Goal: Task Accomplishment & Management: Use online tool/utility

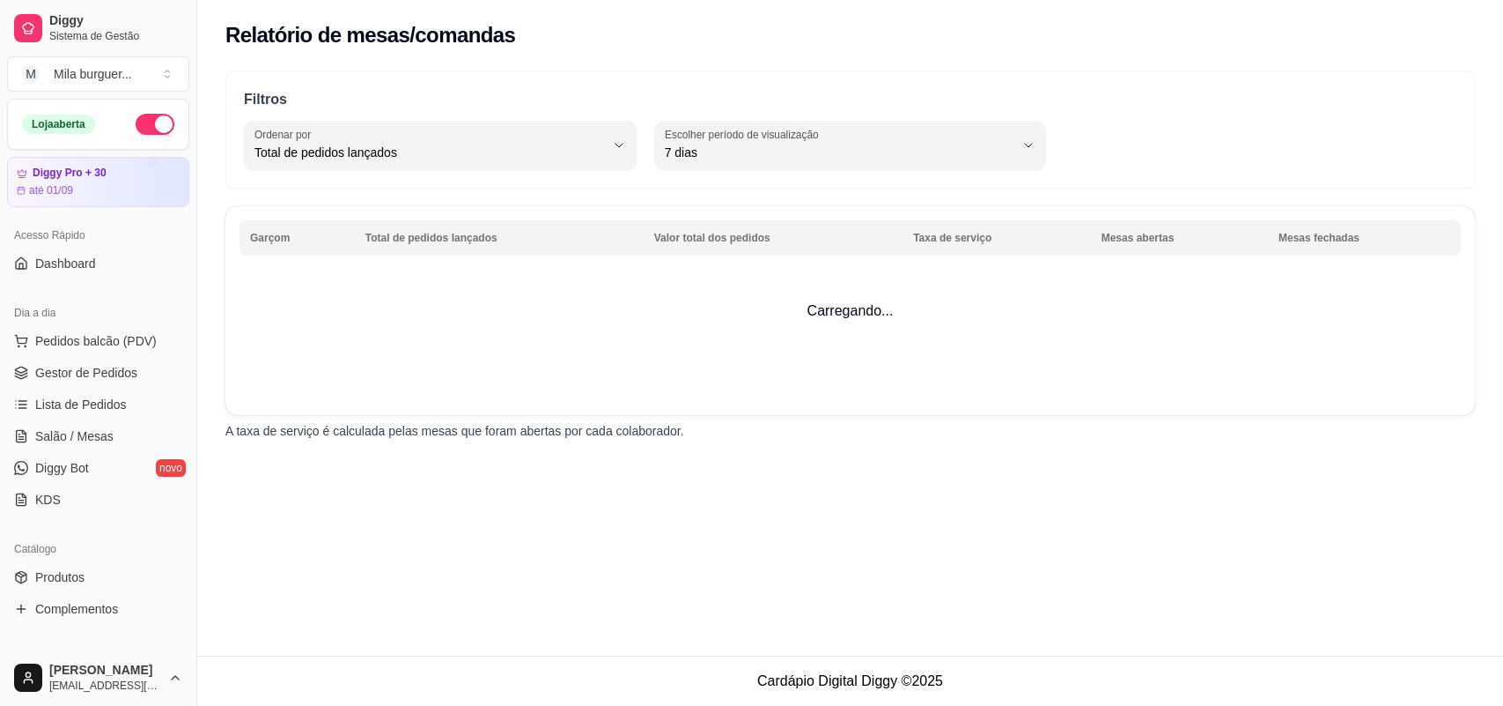
select select "TOTAL_OF_ORDERS"
select select "7"
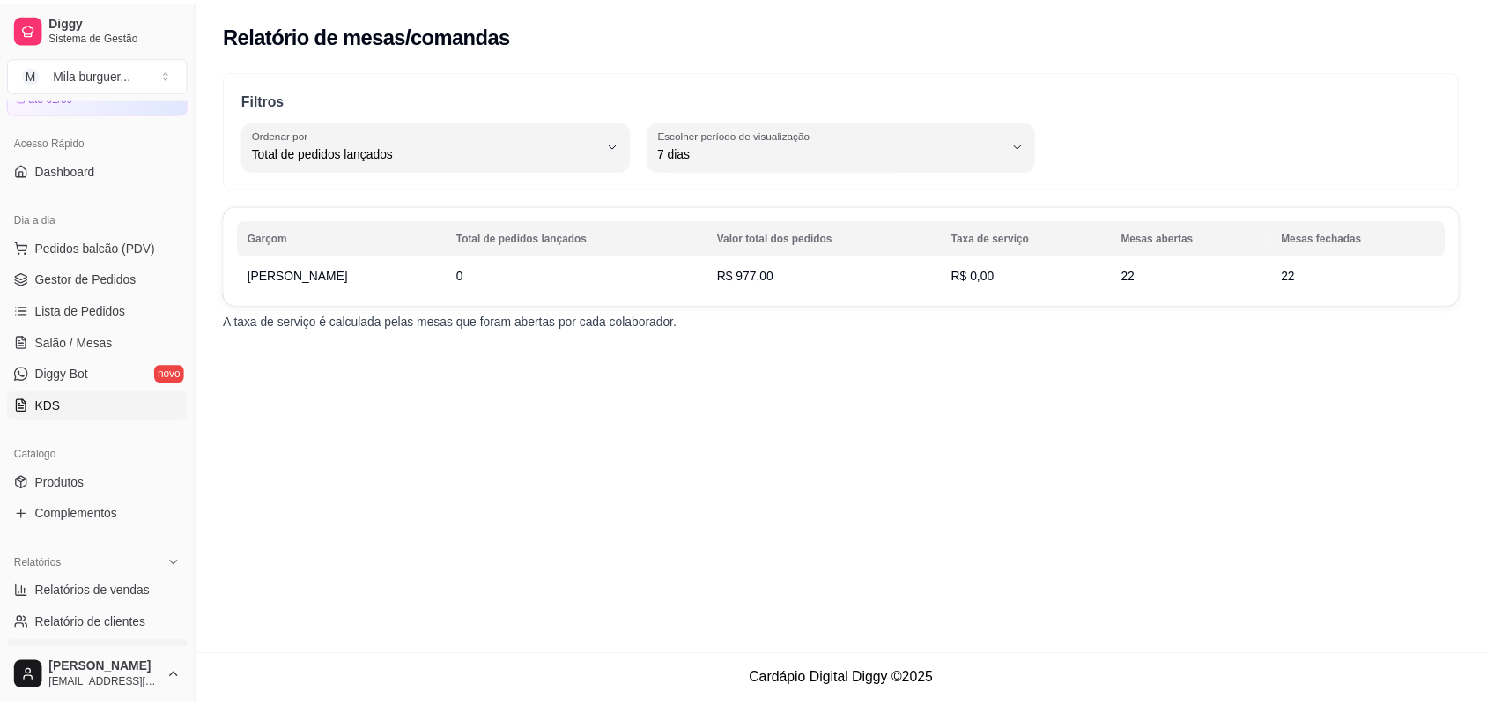
scroll to position [231, 0]
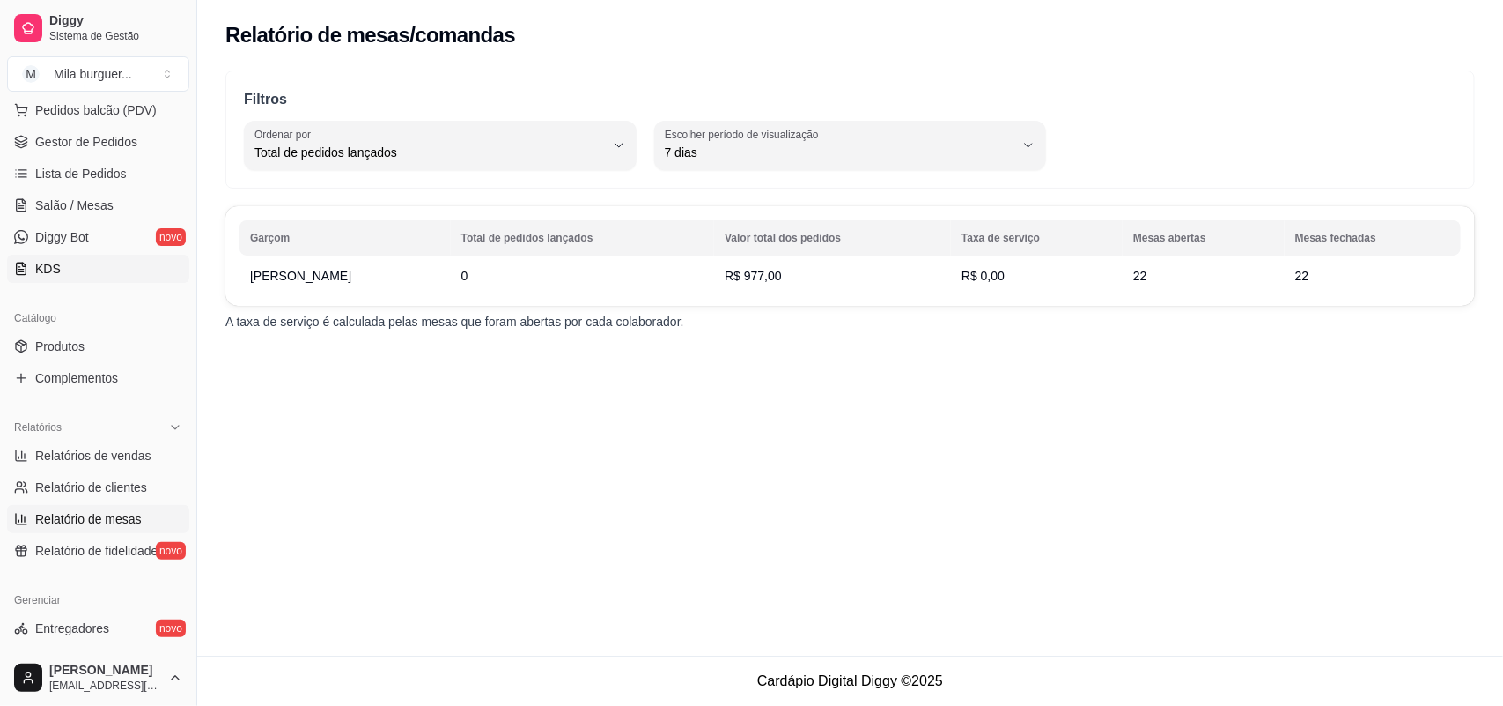
click at [80, 454] on span "Relatórios de vendas" at bounding box center [93, 456] width 116 height 18
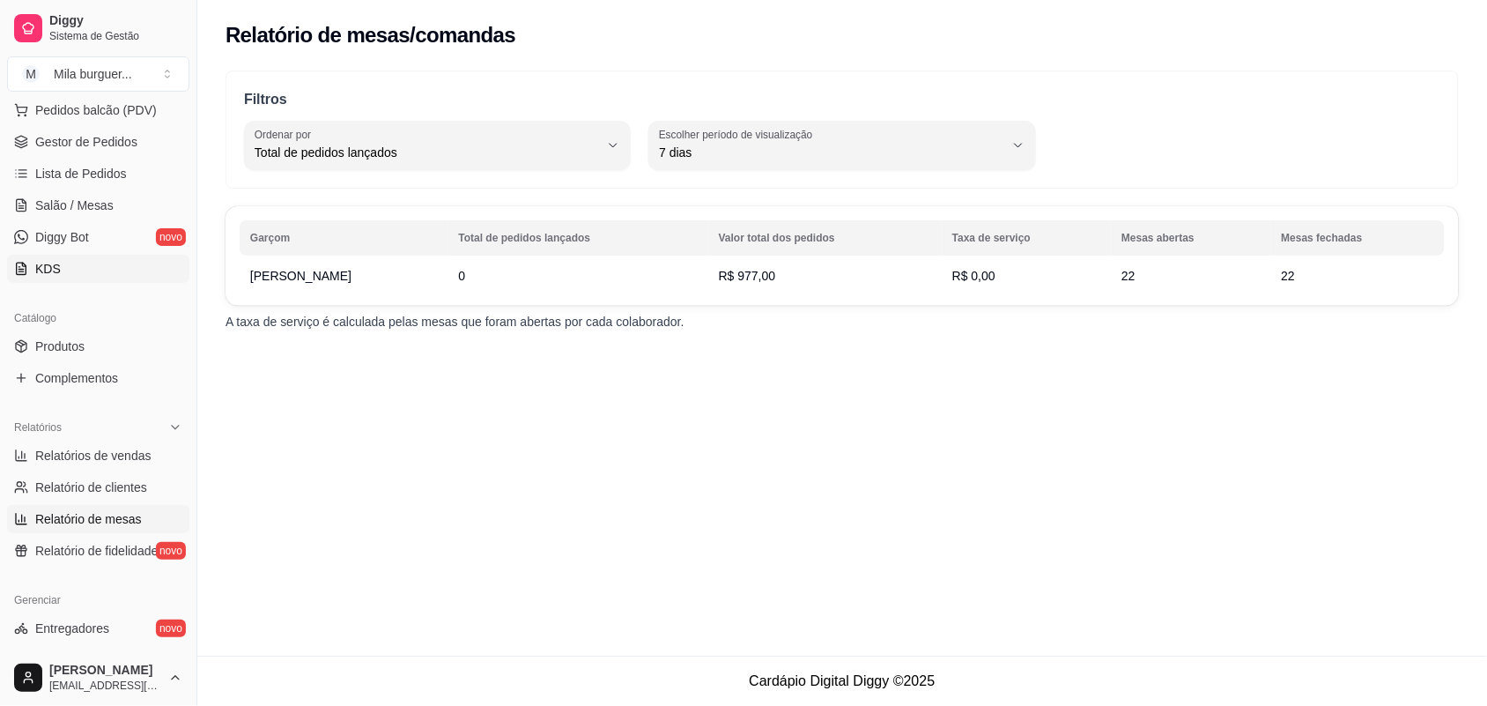
select select "ALL"
select select "0"
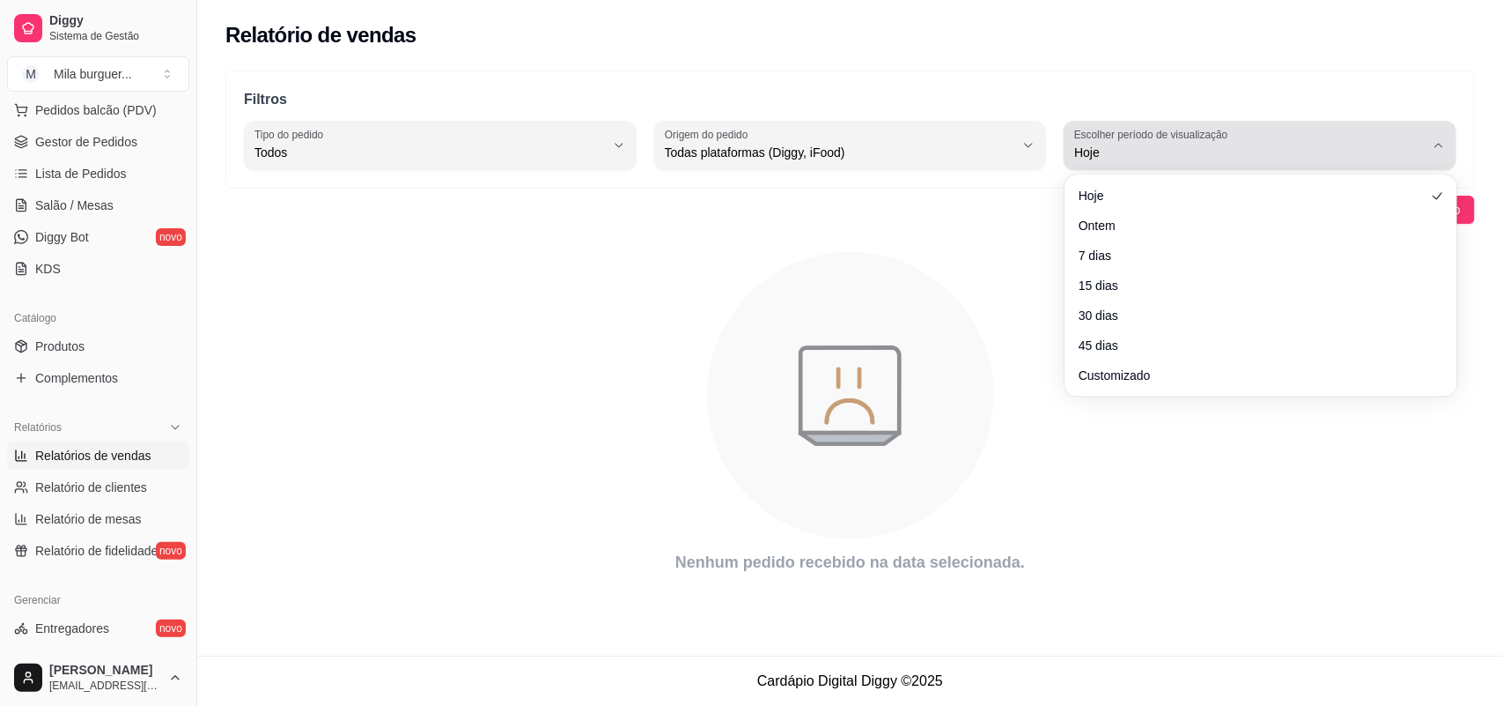
click at [1234, 144] on span "Hoje" at bounding box center [1250, 153] width 351 height 18
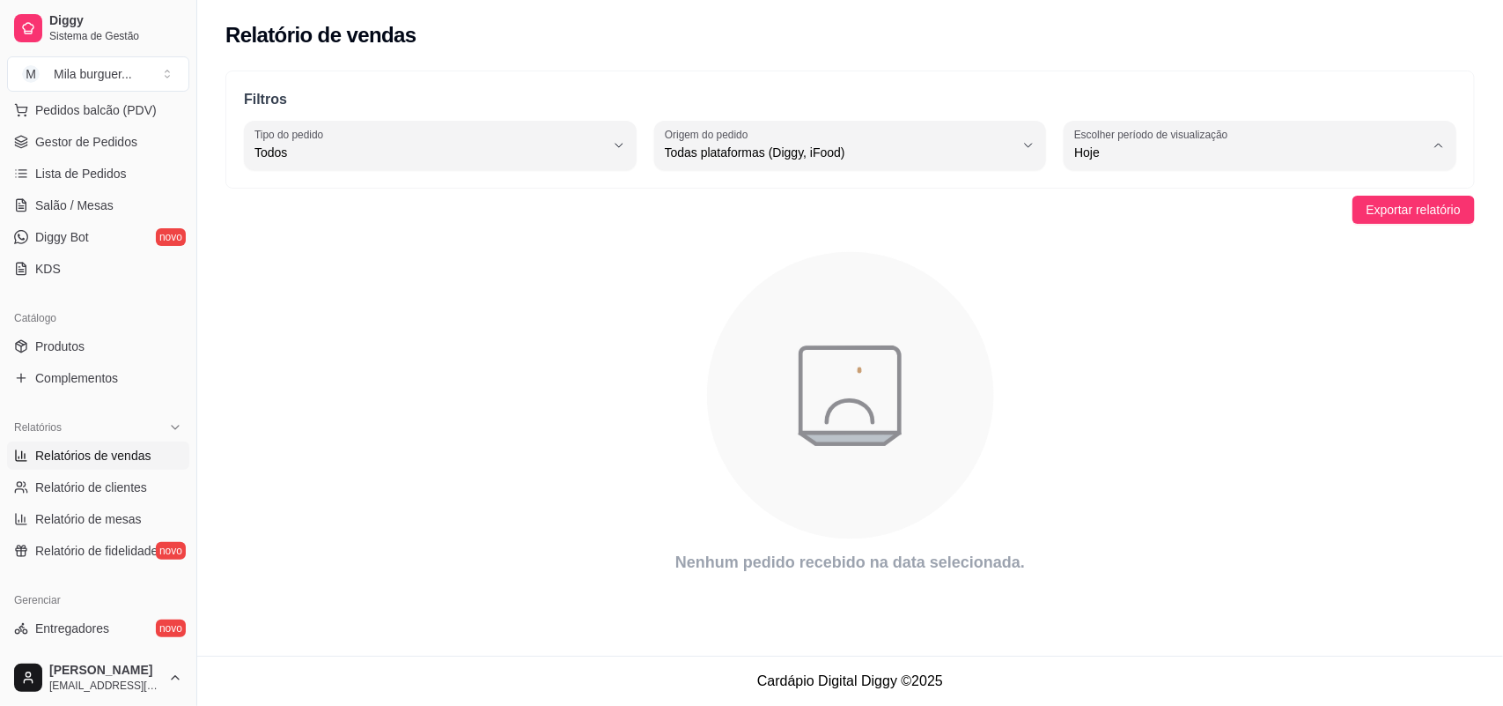
click at [1137, 371] on span "Customizado" at bounding box center [1252, 366] width 333 height 17
type input "-1"
select select "-1"
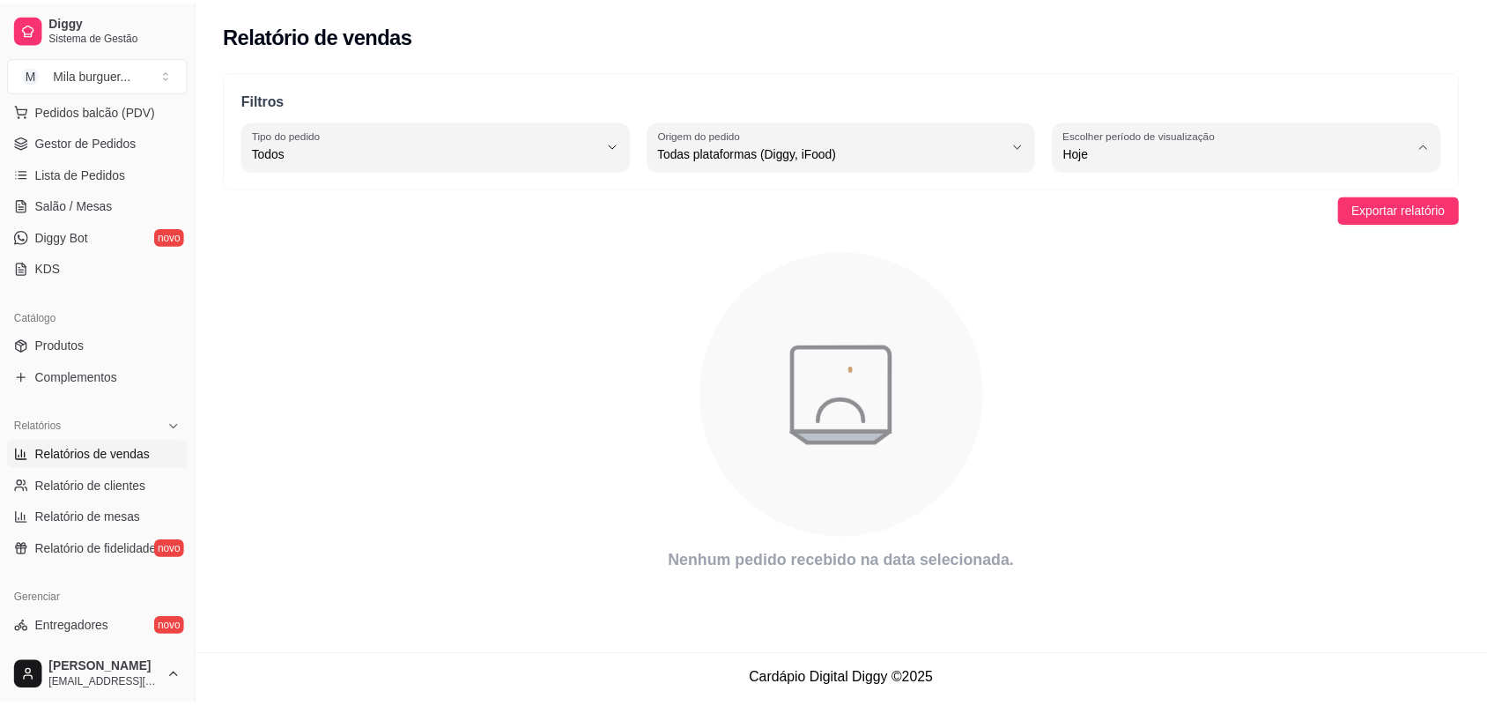
scroll to position [16, 0]
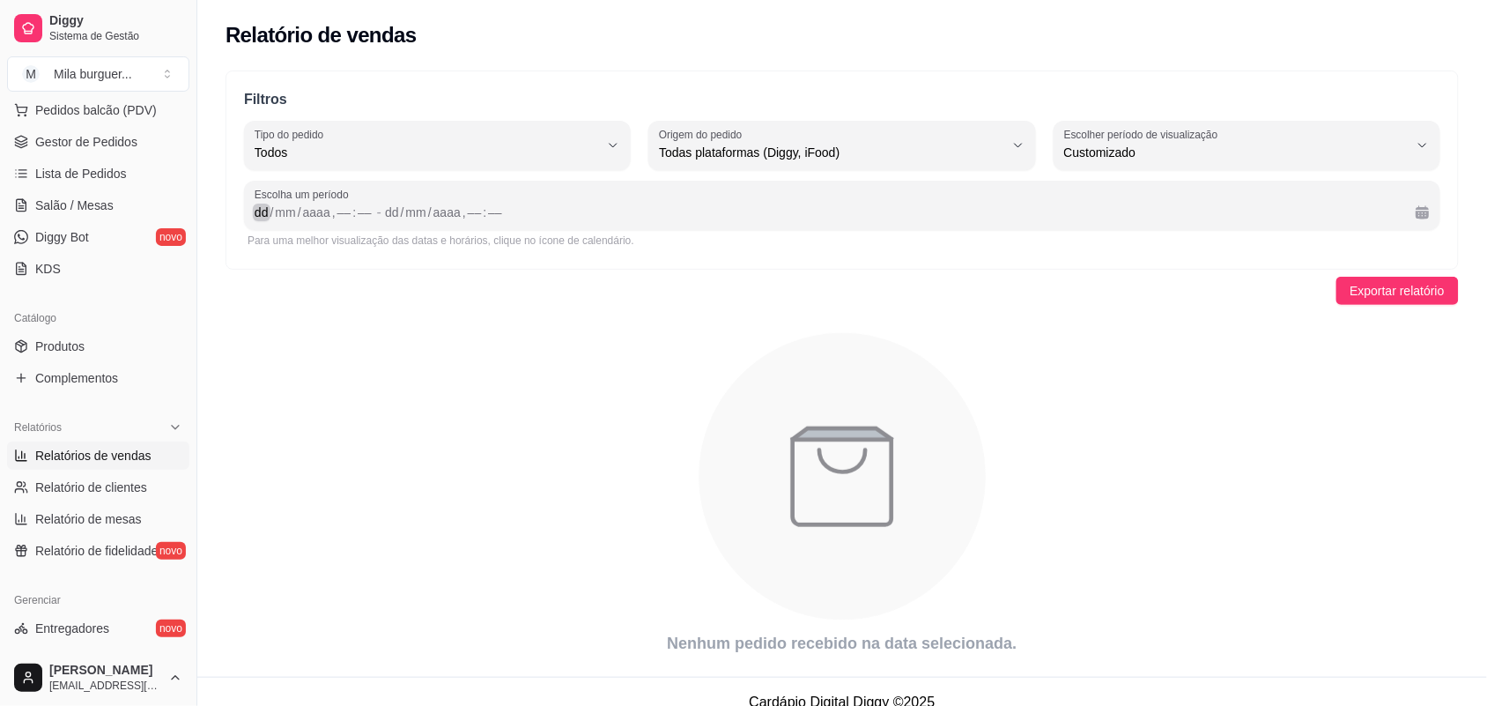
click at [262, 212] on div "dd" at bounding box center [262, 212] width 18 height 18
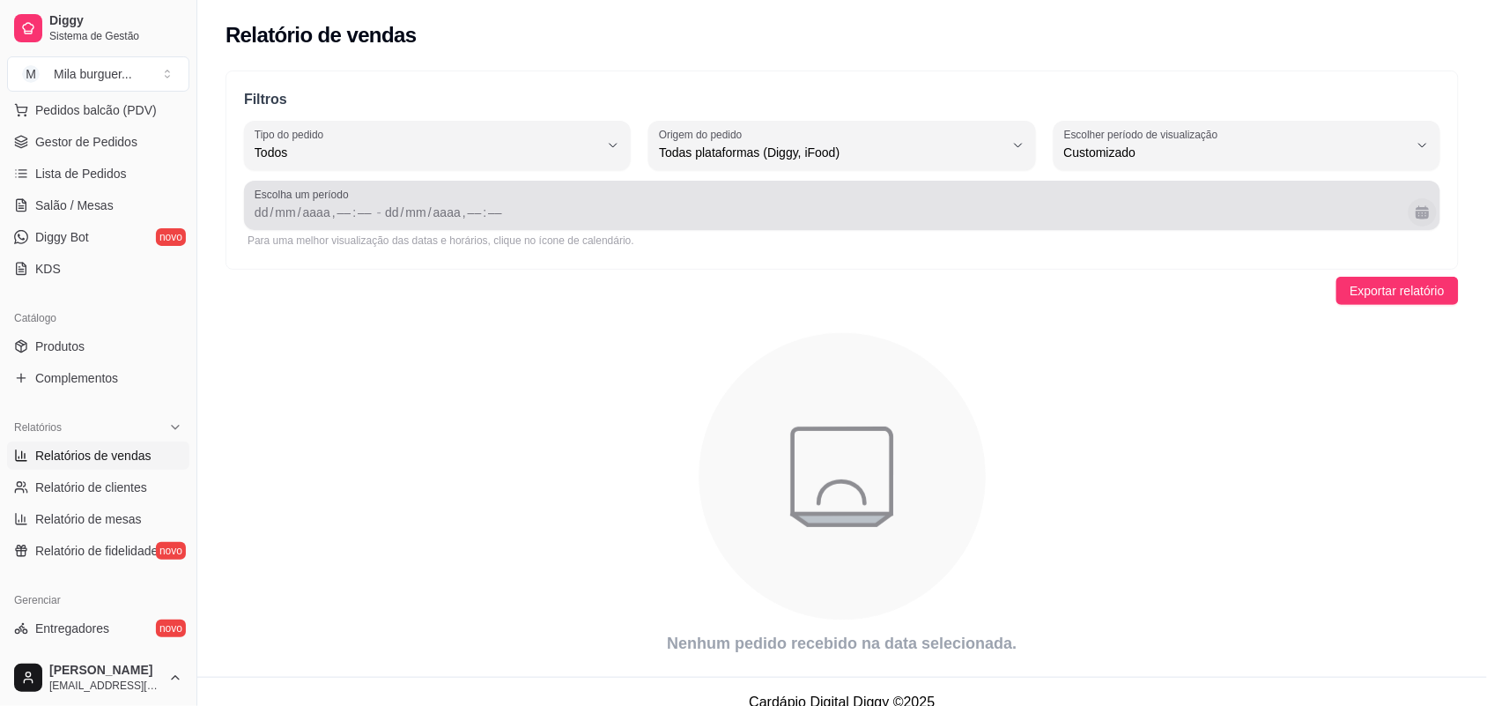
click at [1428, 217] on button "Calendário" at bounding box center [1422, 212] width 28 height 28
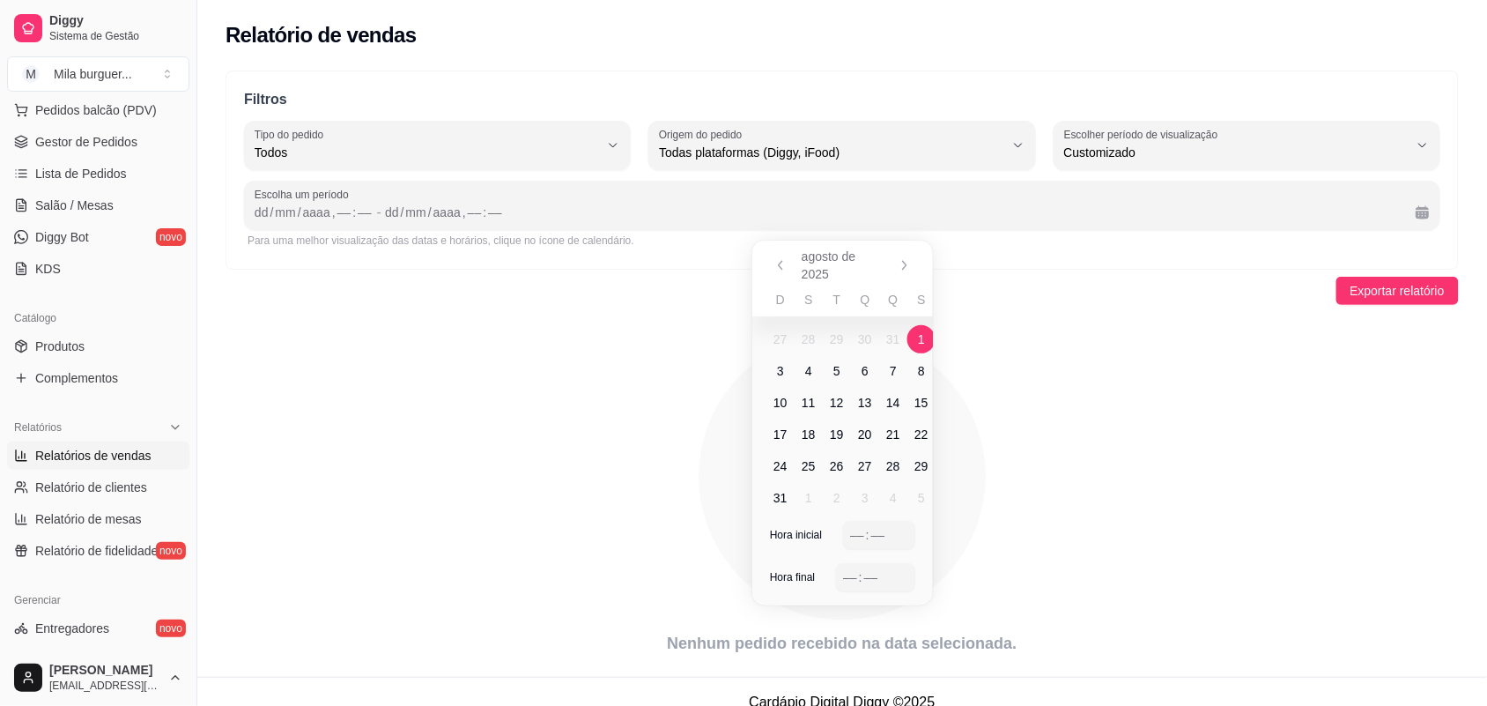
click at [919, 344] on span "1" at bounding box center [921, 339] width 7 height 18
click at [773, 265] on icon "Anterior" at bounding box center [780, 265] width 14 height 14
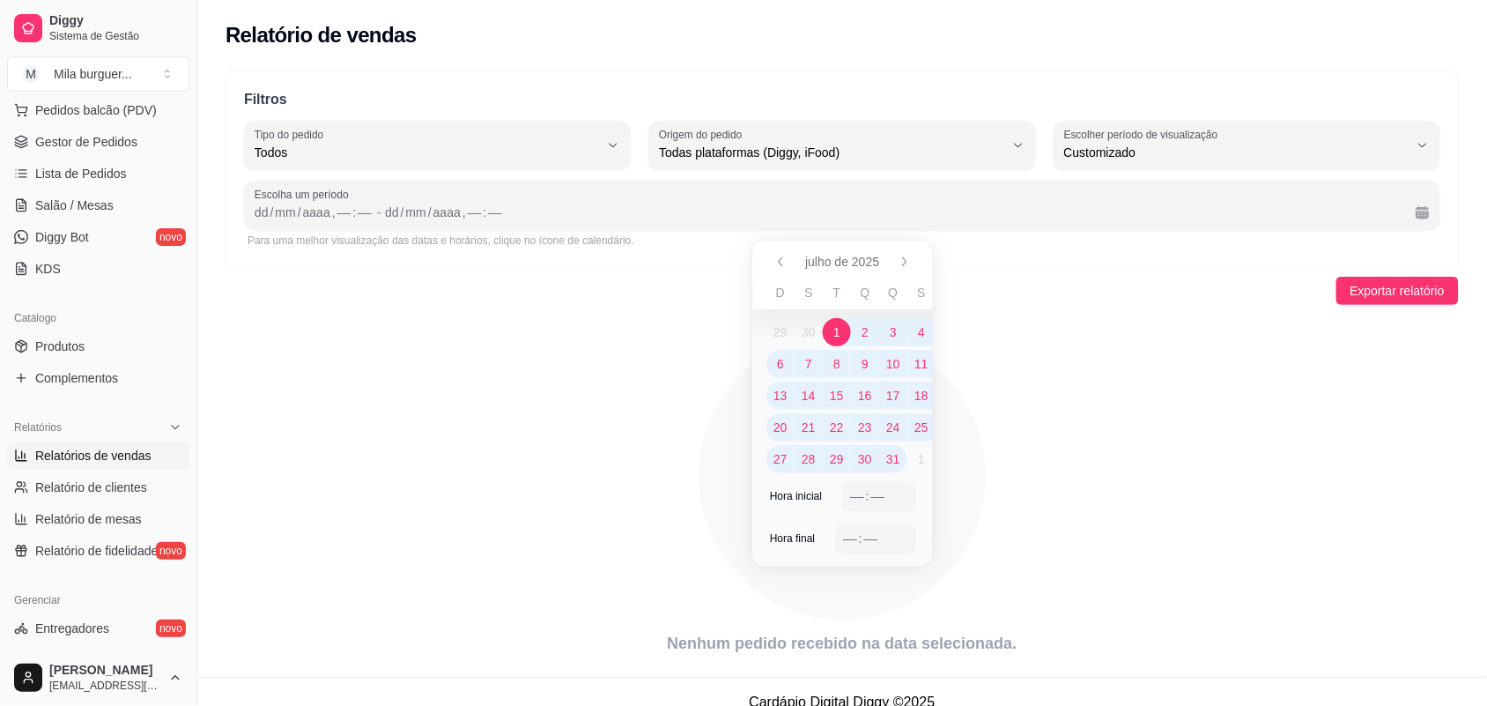
click at [838, 323] on span "1" at bounding box center [836, 332] width 7 height 18
click at [896, 455] on span "31" at bounding box center [893, 459] width 14 height 18
click at [833, 336] on span "1" at bounding box center [836, 332] width 7 height 18
click at [843, 326] on span "1" at bounding box center [837, 332] width 28 height 28
click at [887, 461] on span "31" at bounding box center [893, 459] width 14 height 18
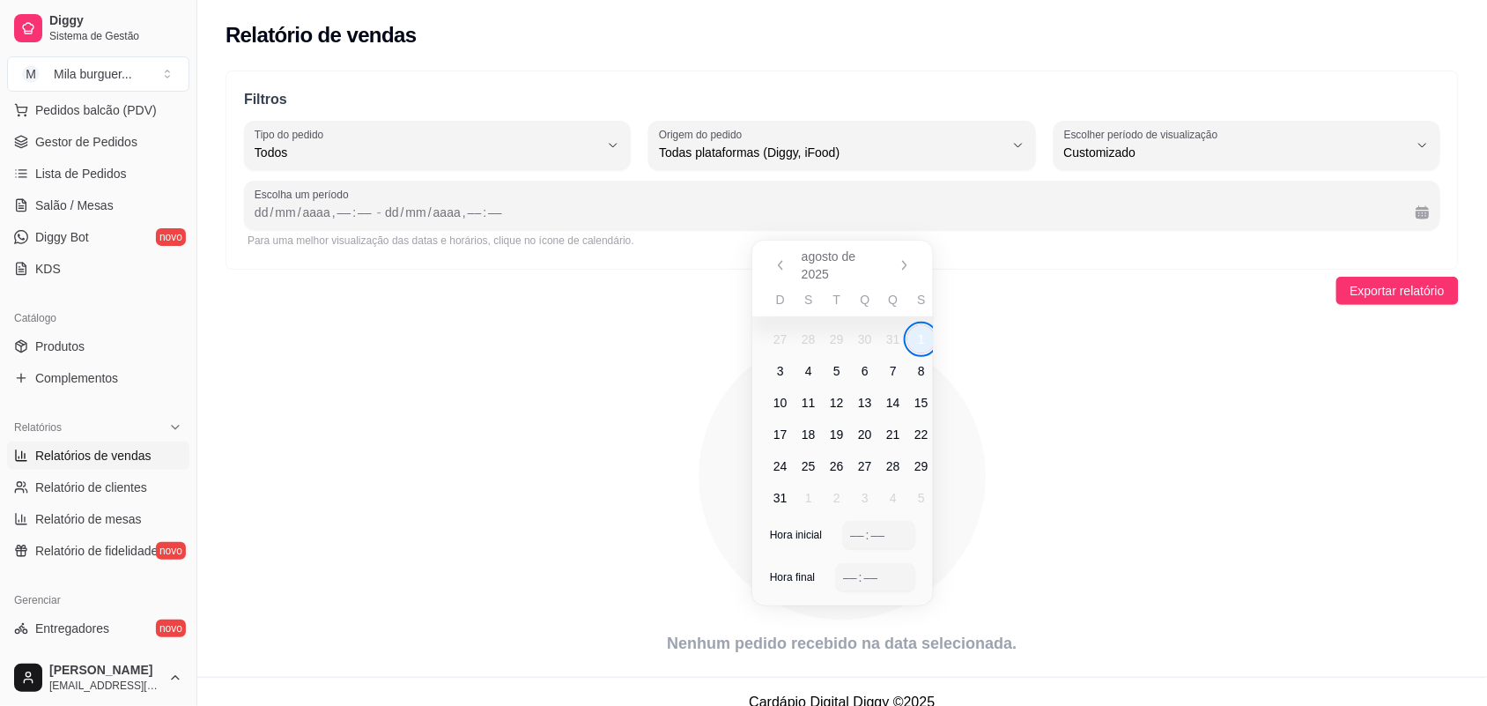
click at [1050, 415] on icon "animation" at bounding box center [841, 476] width 1233 height 308
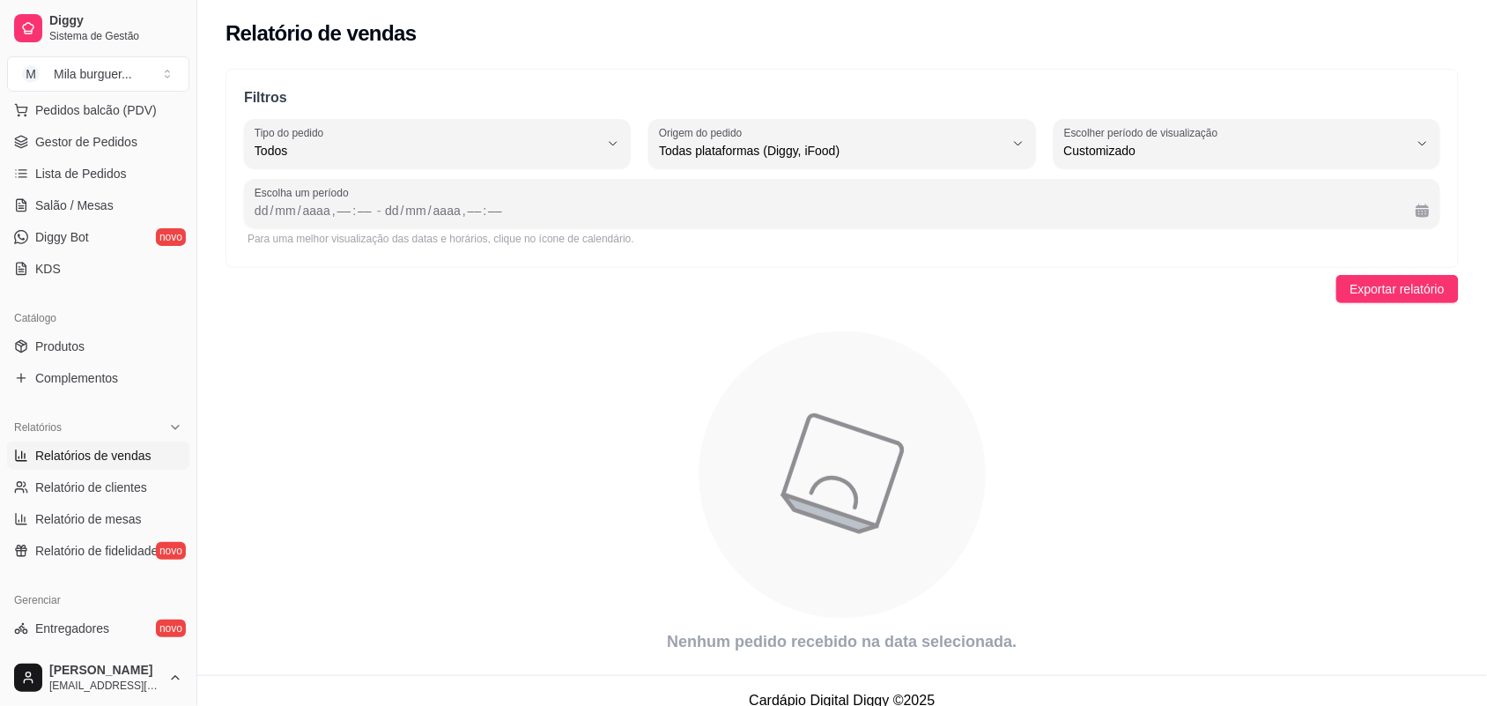
scroll to position [0, 0]
drag, startPoint x: 420, startPoint y: 203, endPoint x: 373, endPoint y: 221, distance: 50.7
click at [418, 207] on div "mm" at bounding box center [416, 212] width 24 height 18
click at [273, 210] on div "/" at bounding box center [272, 212] width 7 height 18
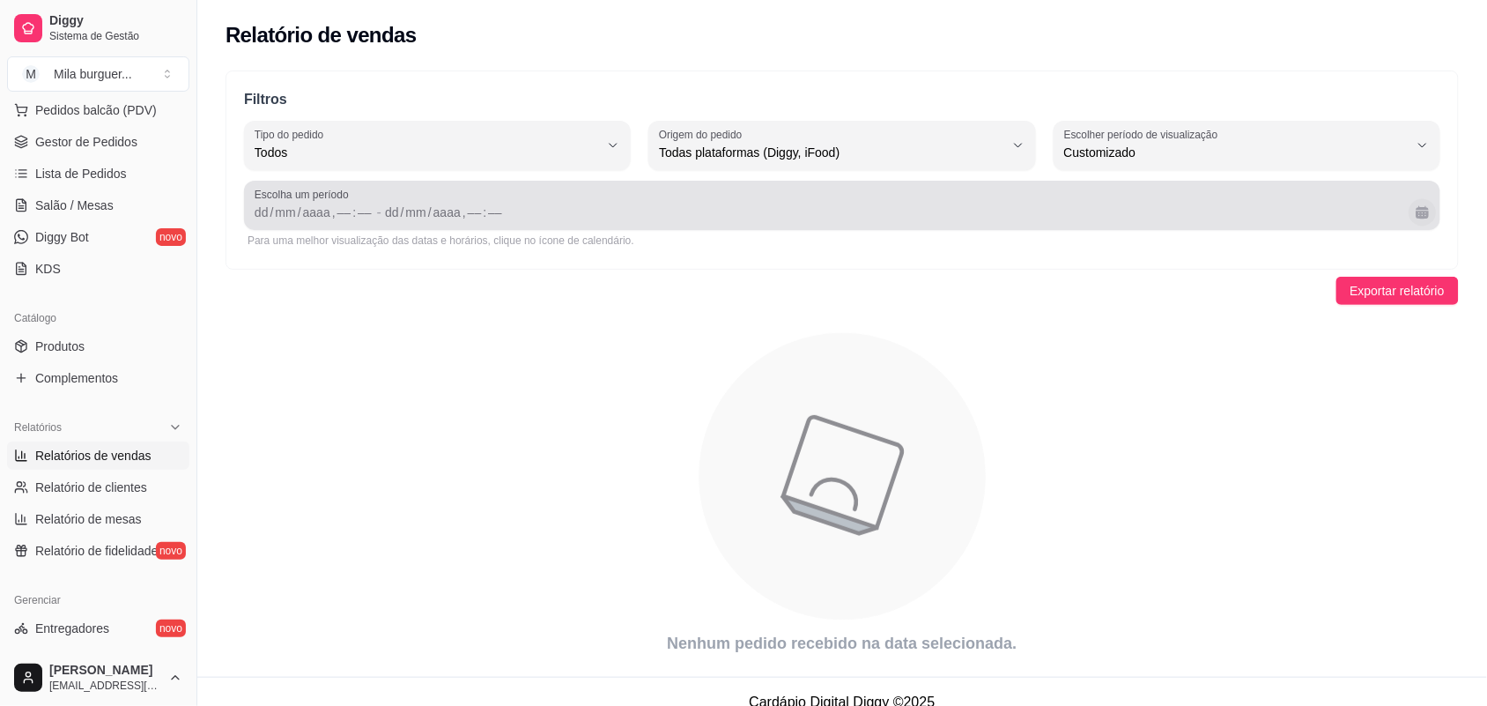
click at [1428, 212] on button "Calendário" at bounding box center [1421, 211] width 27 height 27
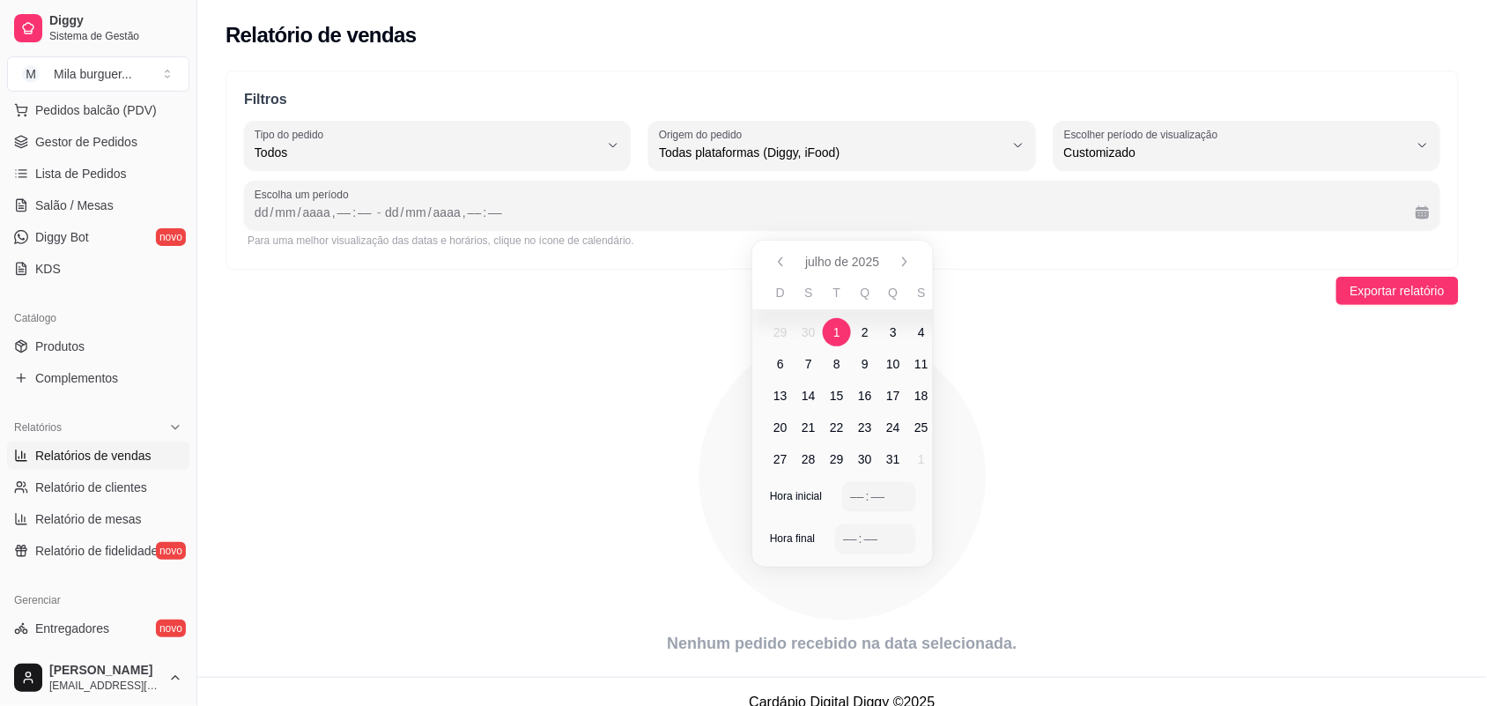
click at [833, 326] on span "1" at bounding box center [836, 332] width 7 height 18
click at [896, 460] on span "31" at bounding box center [893, 459] width 14 height 18
click at [896, 507] on div "–– : ––" at bounding box center [878, 496] width 71 height 28
click at [853, 496] on div "––" at bounding box center [857, 496] width 18 height 18
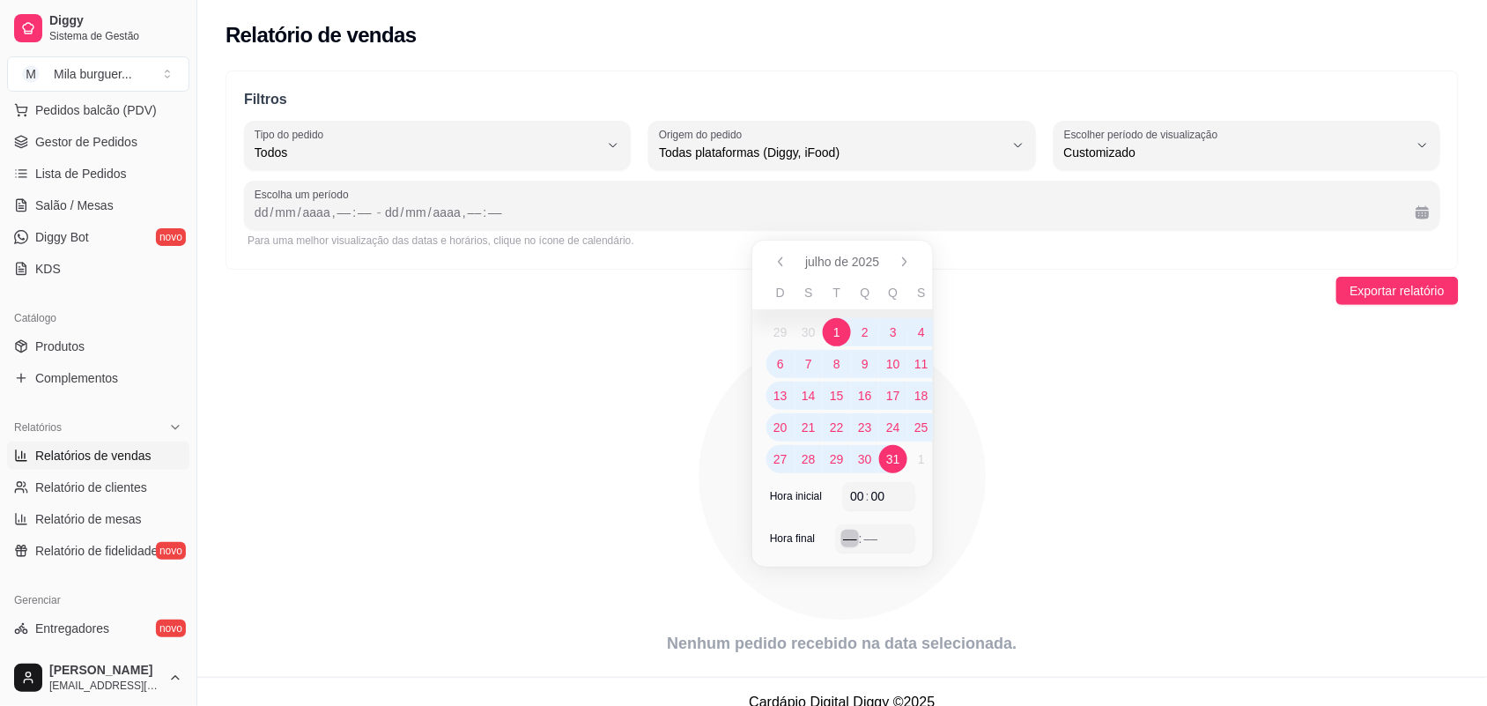
click at [846, 537] on div "––" at bounding box center [850, 538] width 18 height 18
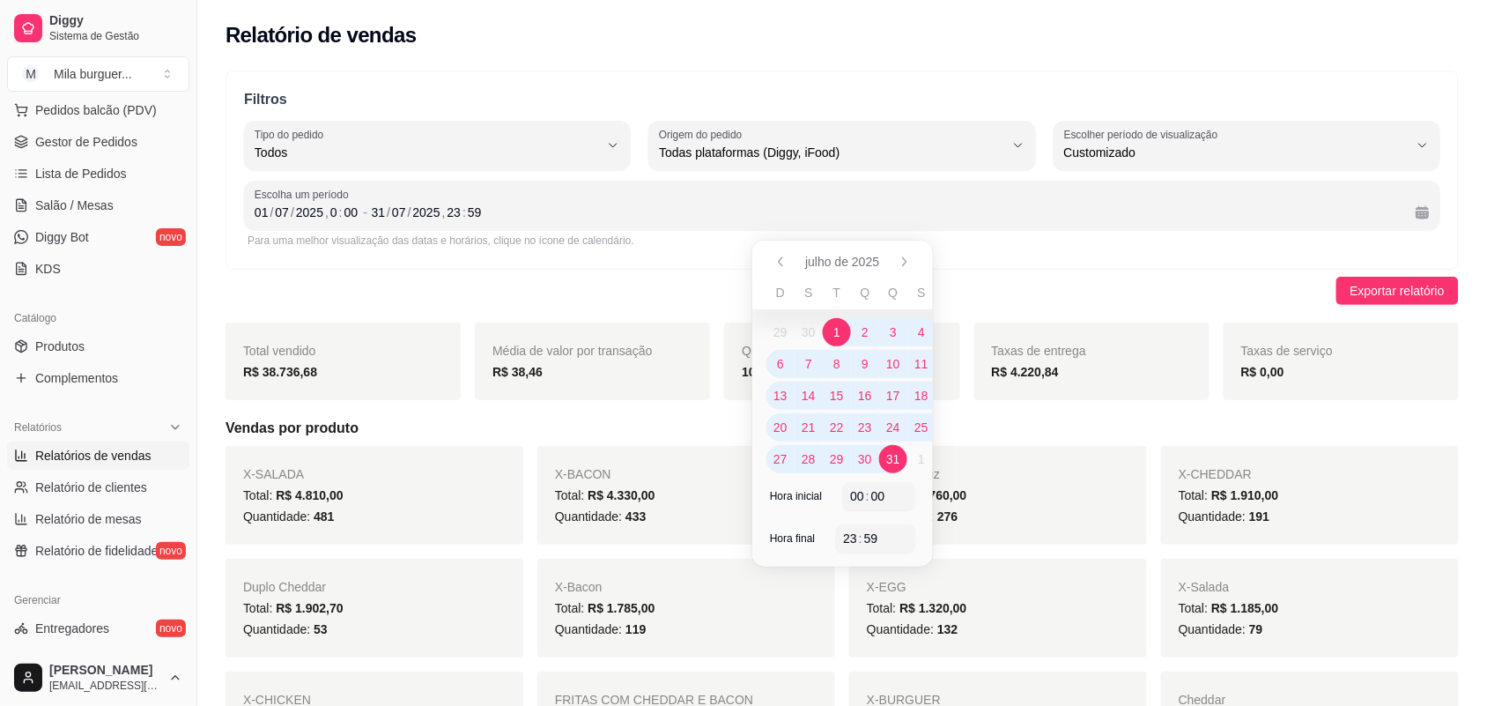
click at [967, 462] on div "Hot Dog Raiz Total: R$ 2.760,00 Quantidade: 276" at bounding box center [998, 495] width 298 height 99
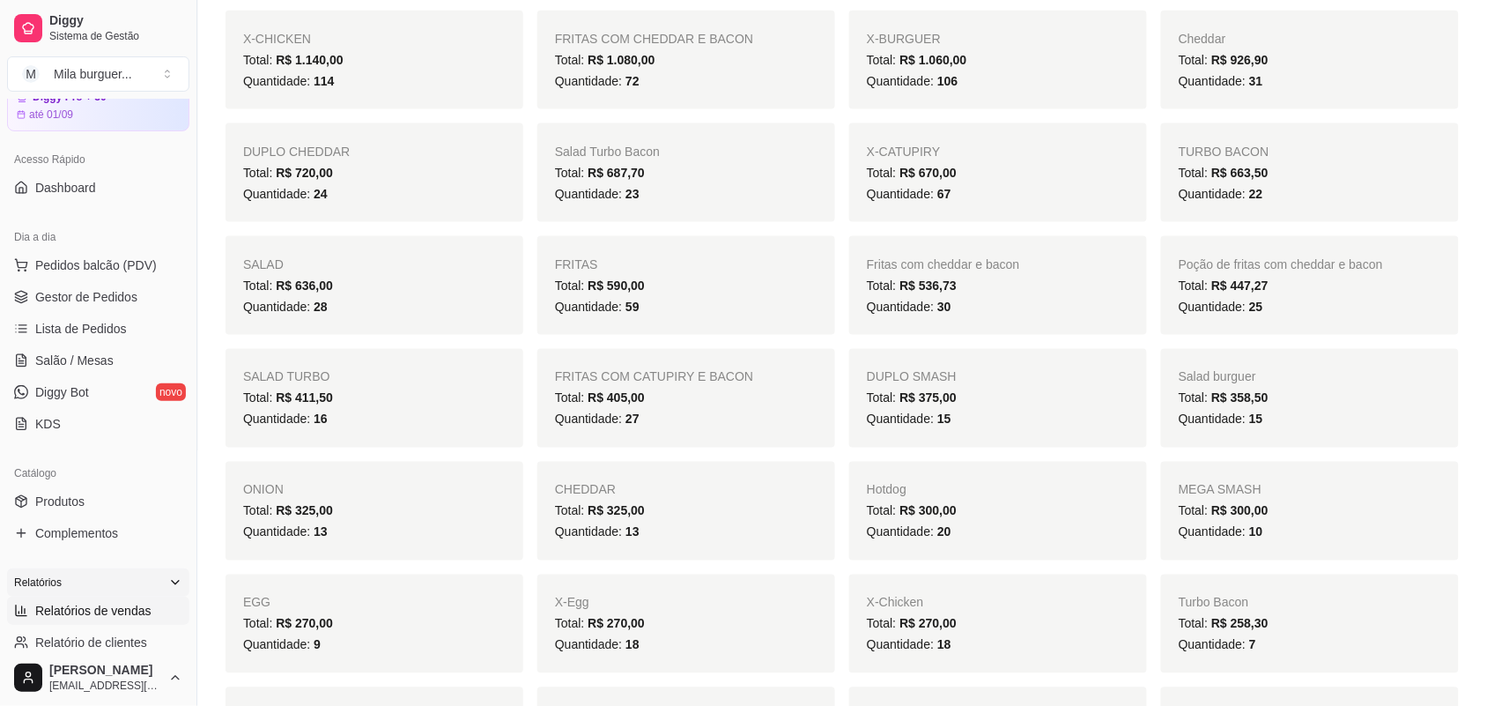
scroll to position [110, 0]
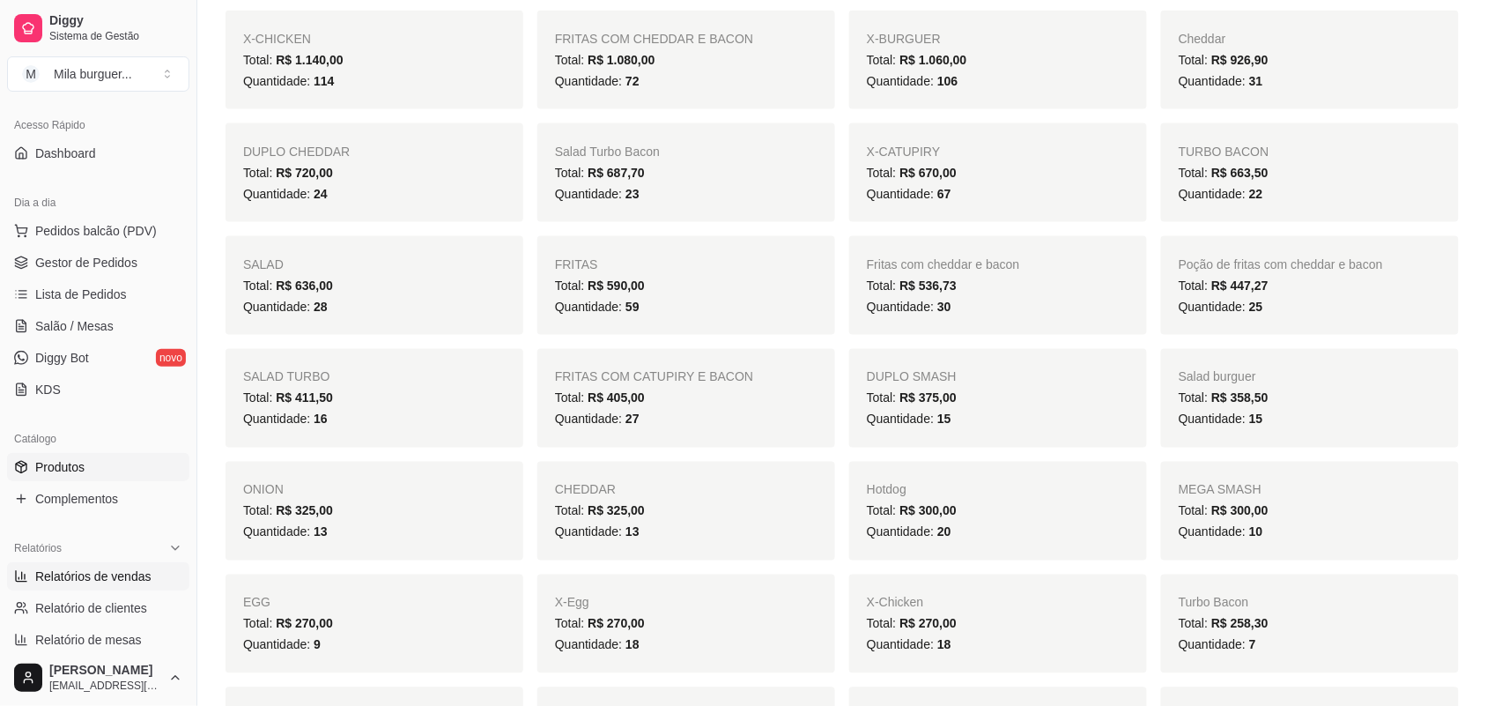
click at [85, 465] on link "Produtos" at bounding box center [98, 467] width 182 height 28
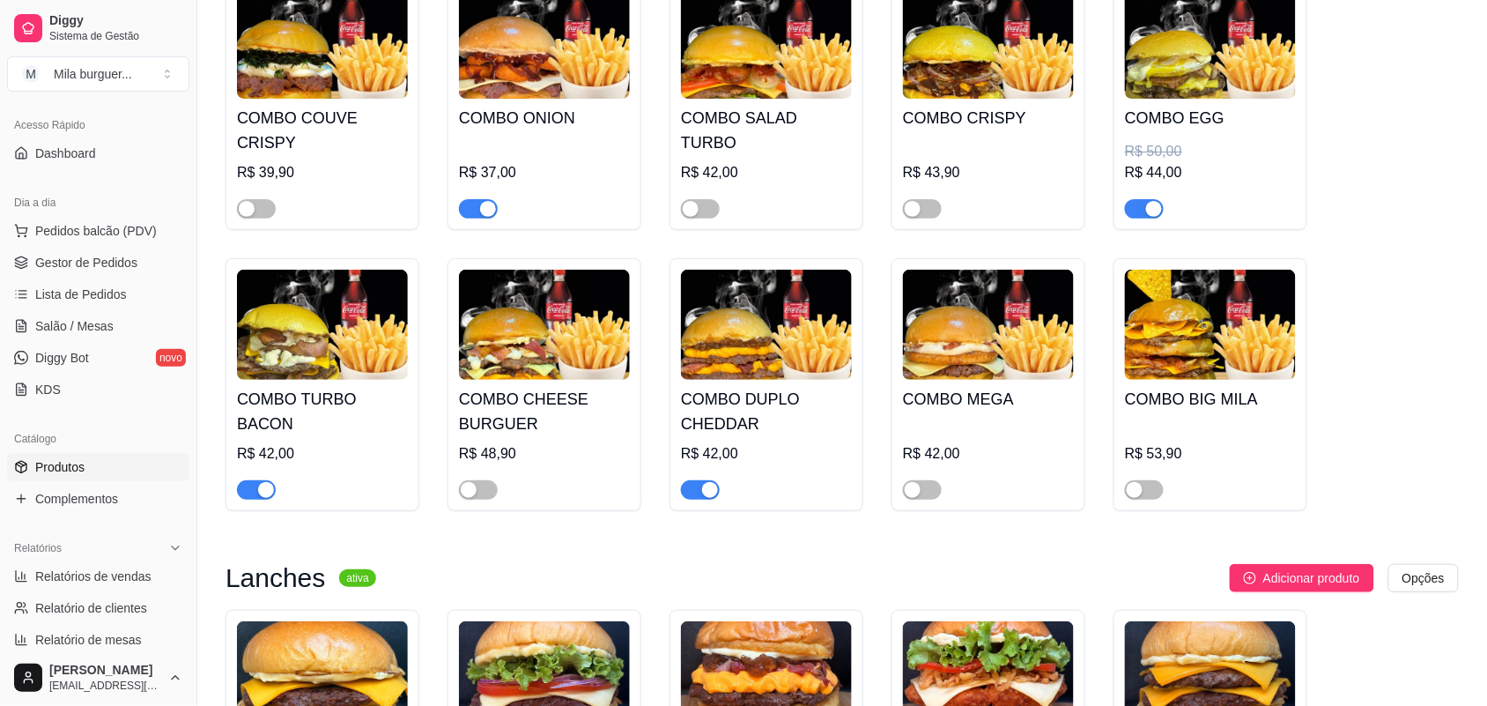
scroll to position [1982, 0]
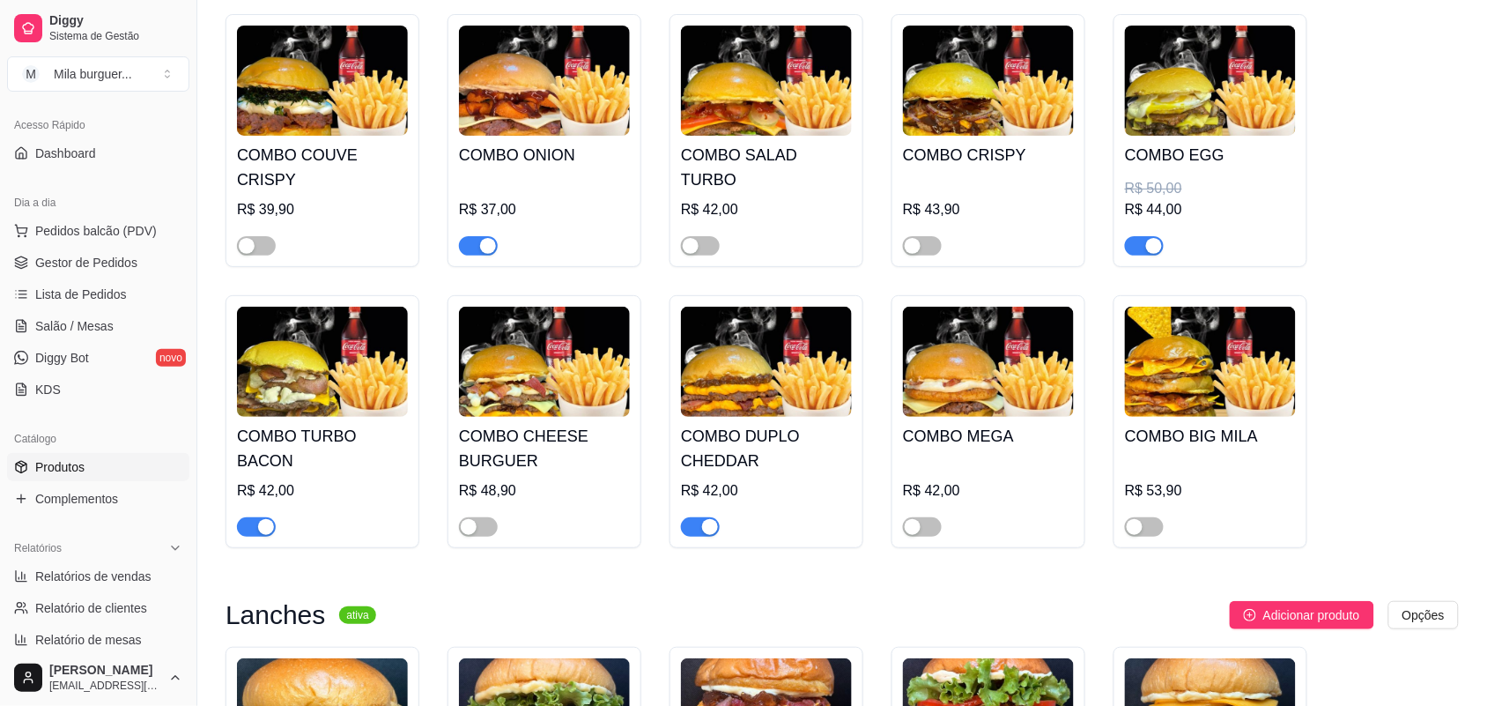
click at [476, 255] on span "button" at bounding box center [478, 245] width 39 height 19
click at [264, 535] on div "button" at bounding box center [266, 527] width 16 height 16
click at [719, 536] on span "button" at bounding box center [700, 526] width 39 height 19
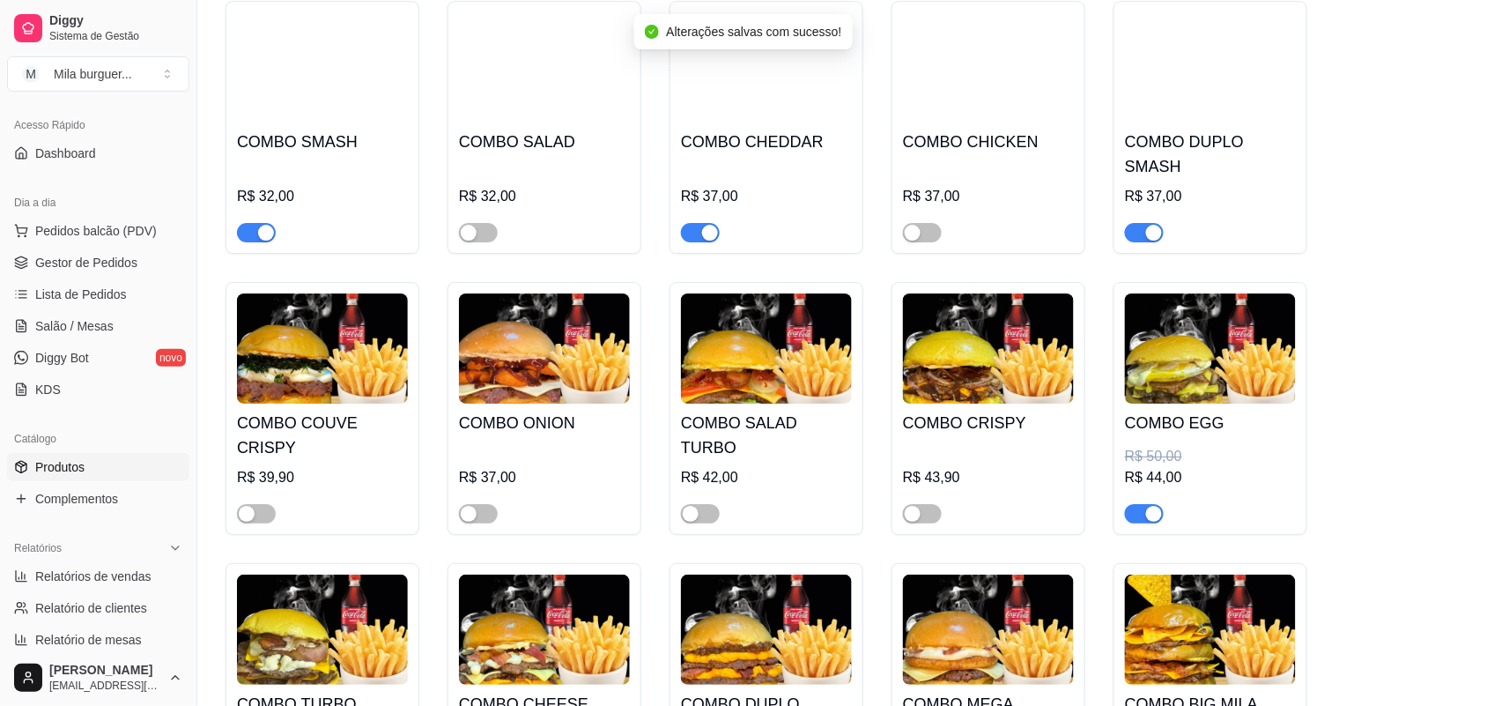
scroll to position [1651, 0]
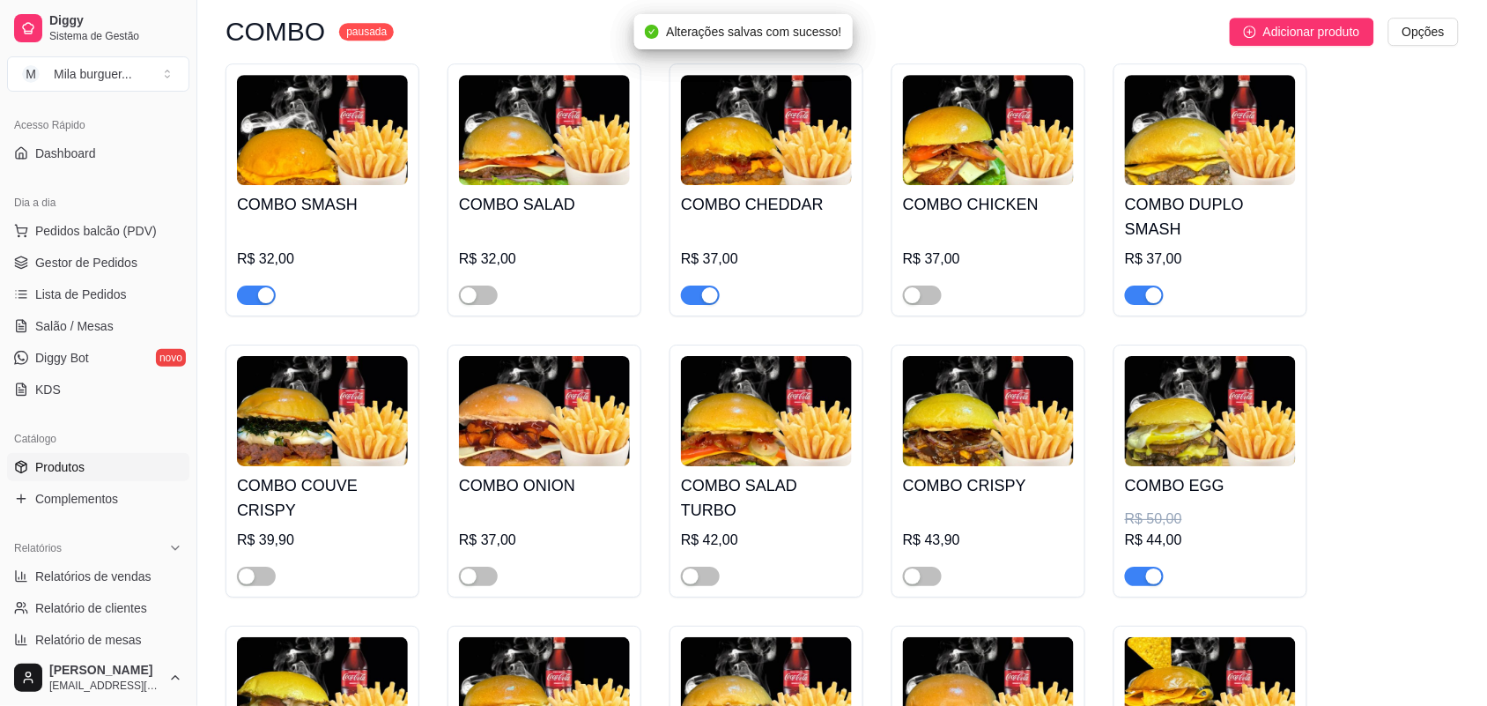
click at [1150, 584] on div "button" at bounding box center [1154, 576] width 16 height 16
click at [1137, 305] on span "button" at bounding box center [1144, 294] width 39 height 19
click at [702, 303] on div "button" at bounding box center [710, 295] width 16 height 16
click at [253, 301] on span "button" at bounding box center [256, 294] width 39 height 19
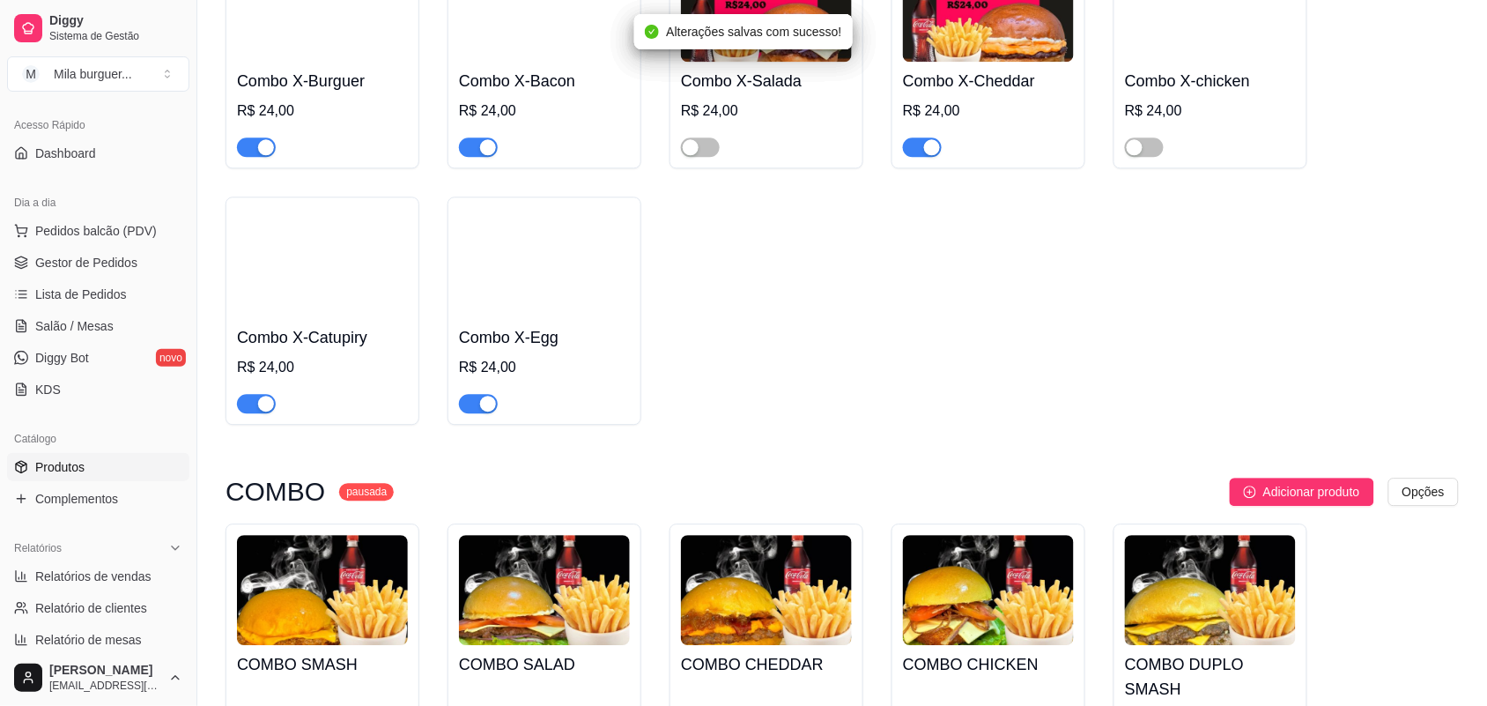
scroll to position [991, 0]
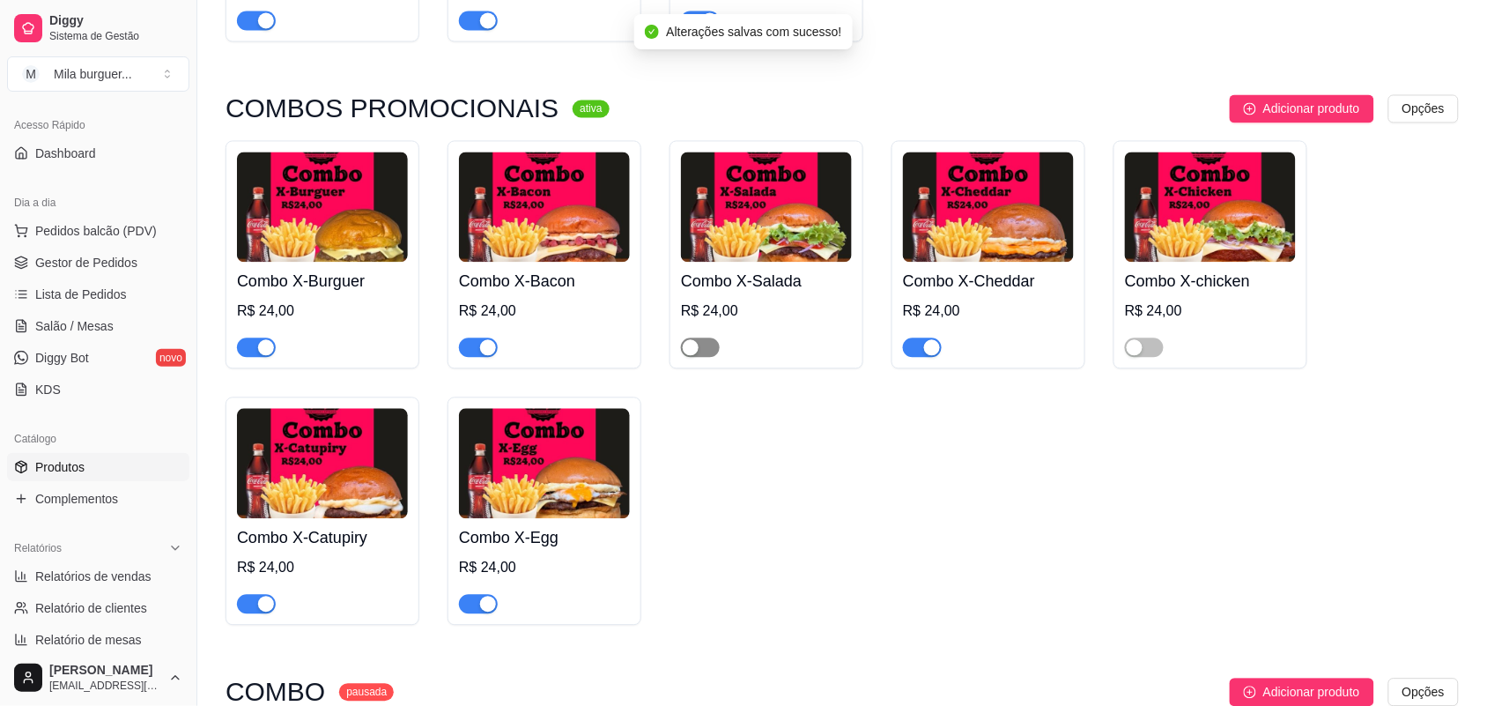
click at [697, 356] on div "button" at bounding box center [691, 348] width 16 height 16
click at [1151, 366] on div "Combo X-chicken R$ 24,00" at bounding box center [1210, 255] width 194 height 228
click at [1152, 358] on span "button" at bounding box center [1144, 347] width 39 height 19
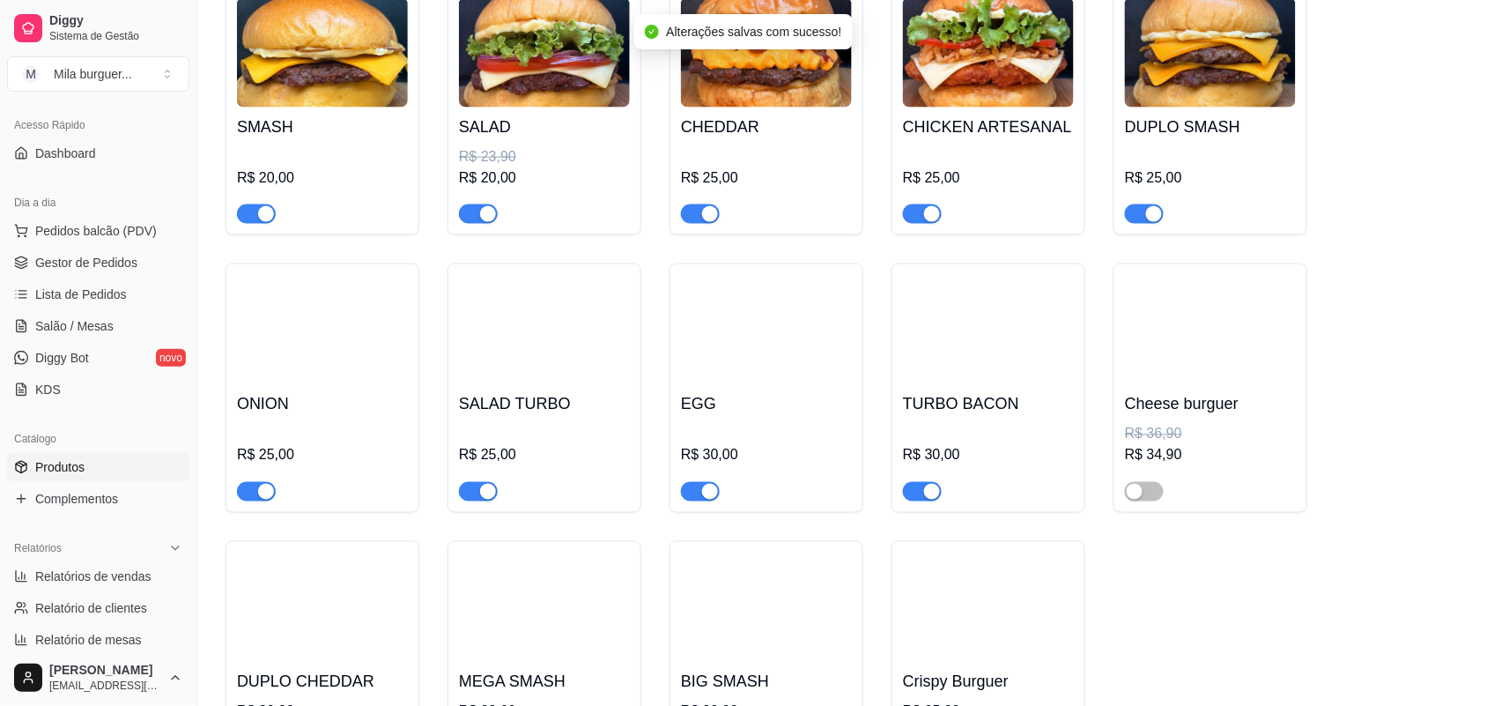
scroll to position [2863, 0]
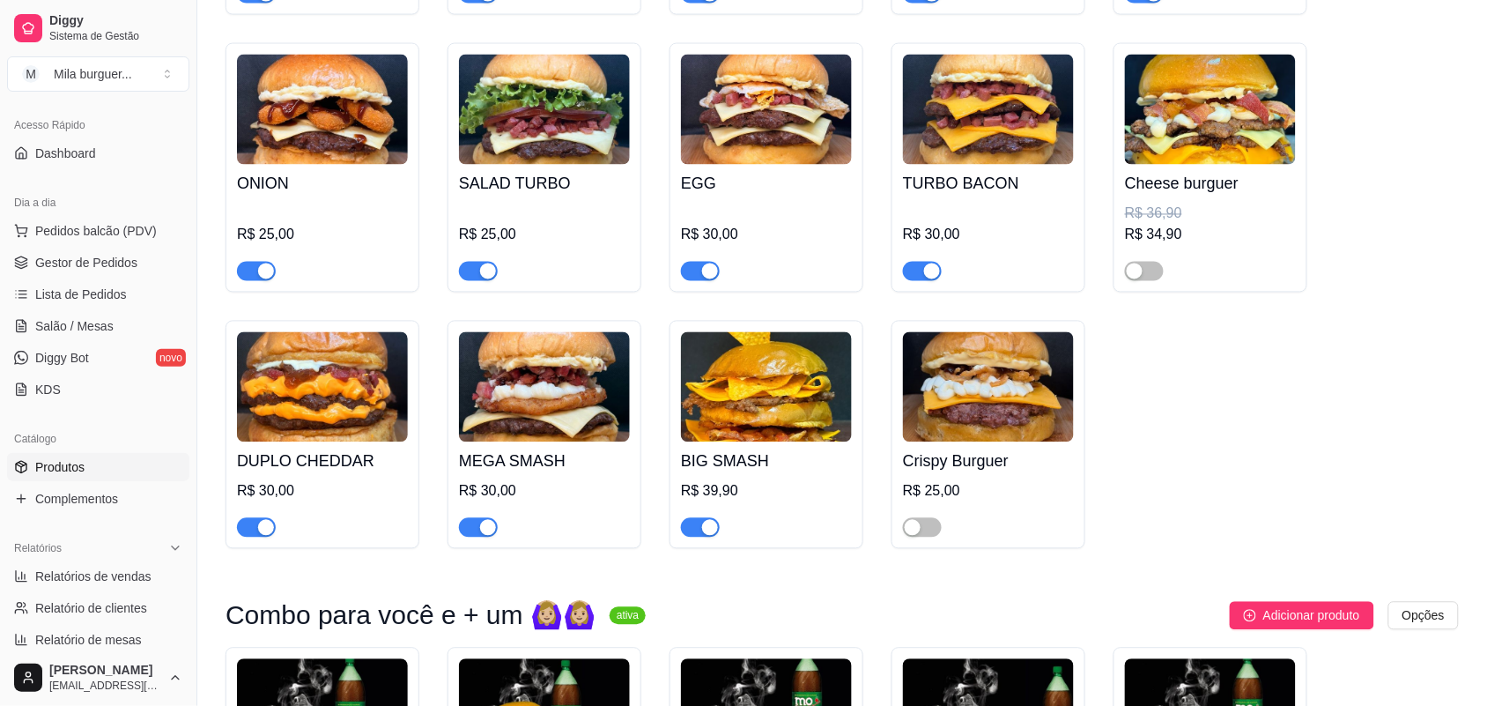
click at [711, 536] on div "button" at bounding box center [710, 528] width 16 height 16
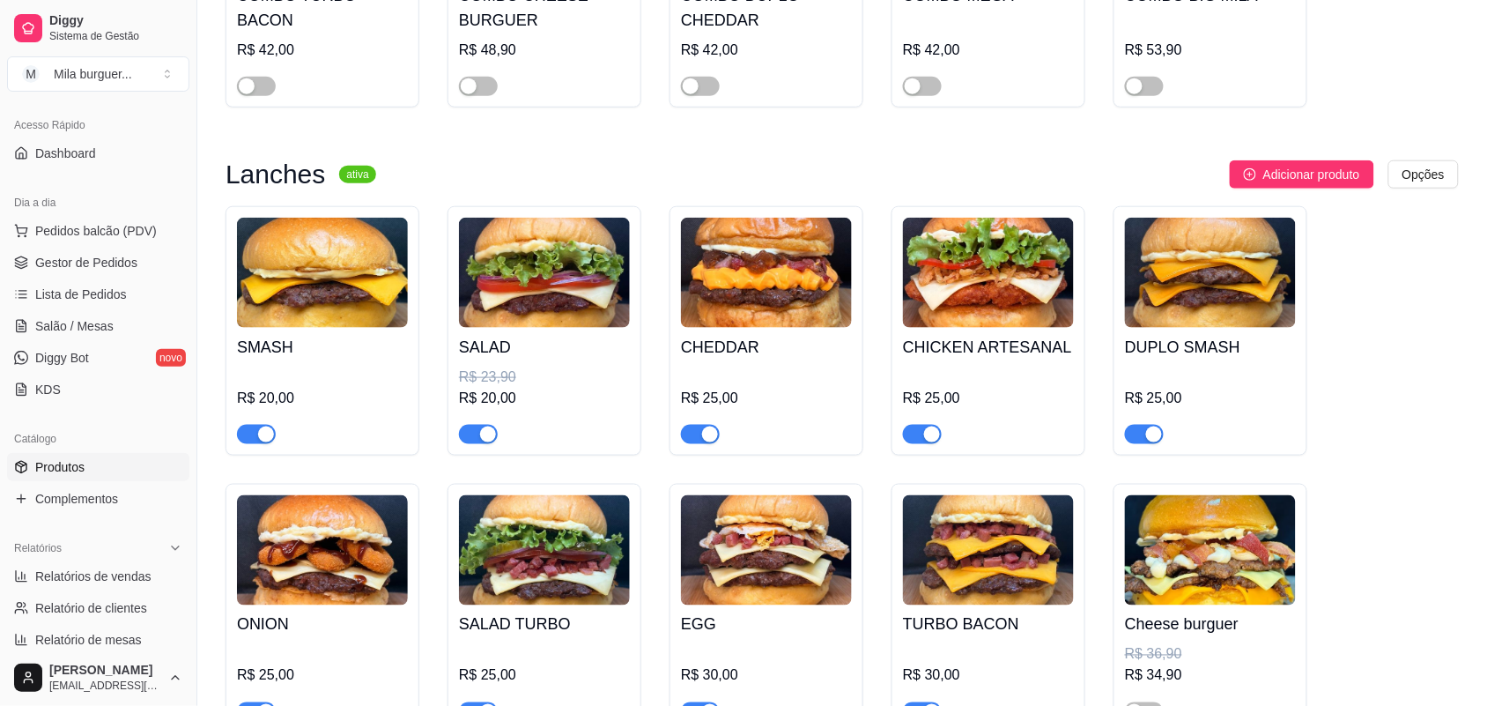
scroll to position [1872, 0]
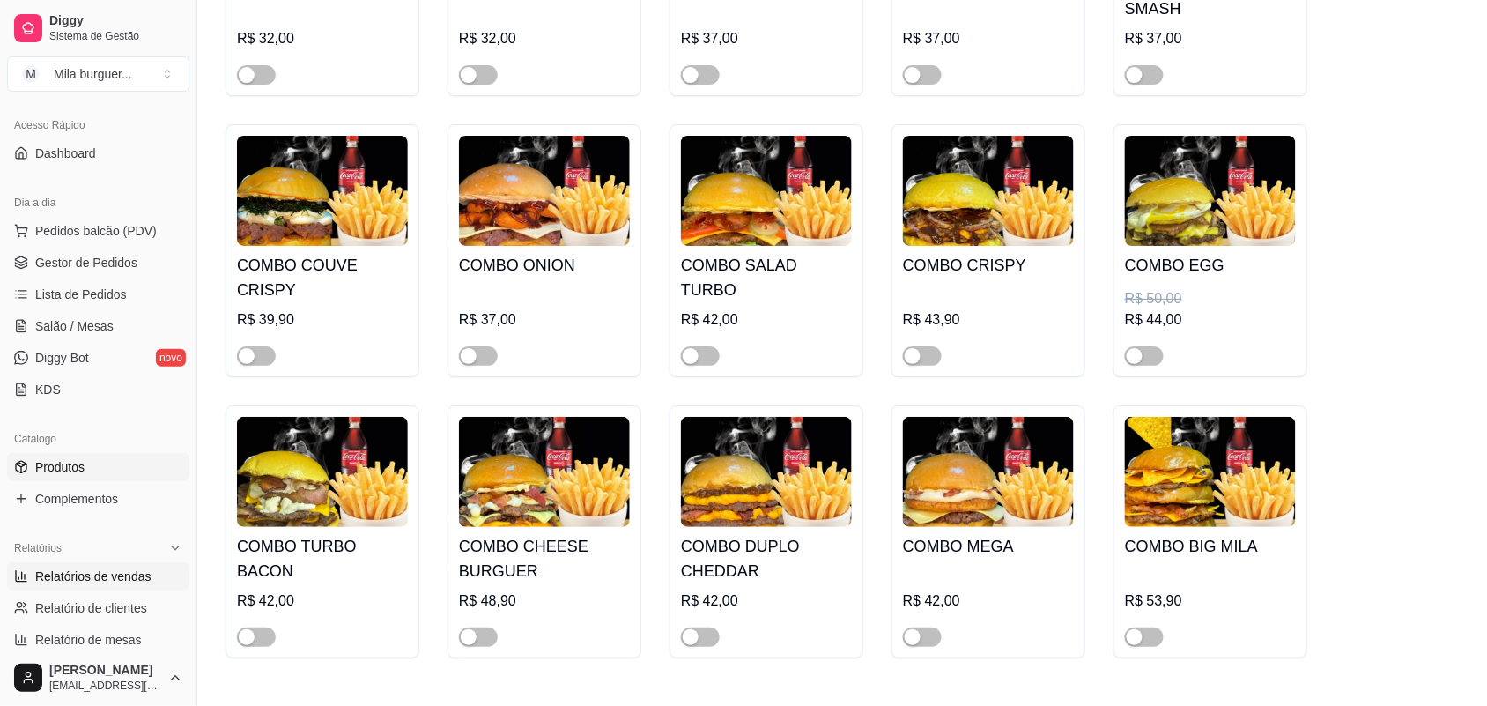
click at [107, 582] on span "Relatórios de vendas" at bounding box center [93, 576] width 116 height 18
select select "ALL"
select select "0"
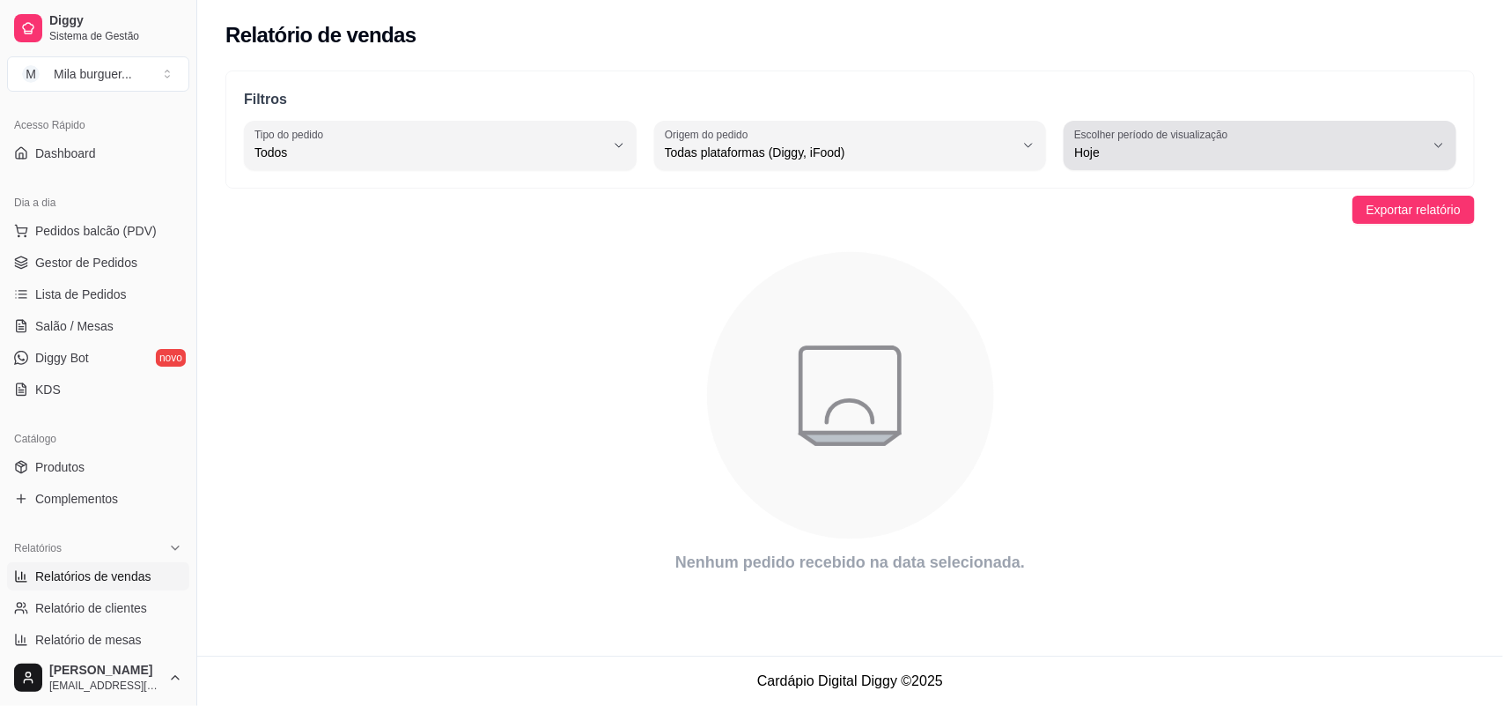
click at [1242, 157] on span "Hoje" at bounding box center [1250, 153] width 351 height 18
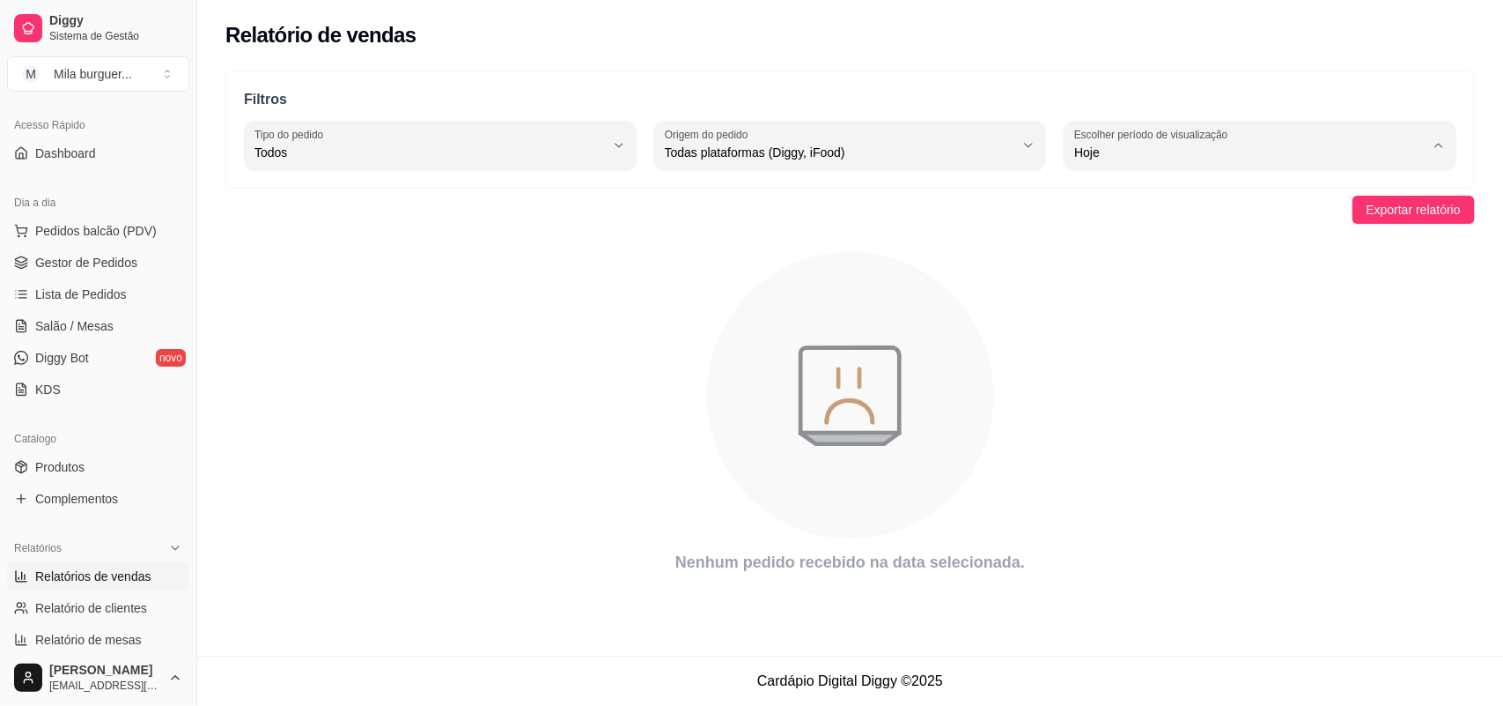
click at [1116, 371] on span "Customizado" at bounding box center [1252, 366] width 333 height 17
type input "-1"
select select "-1"
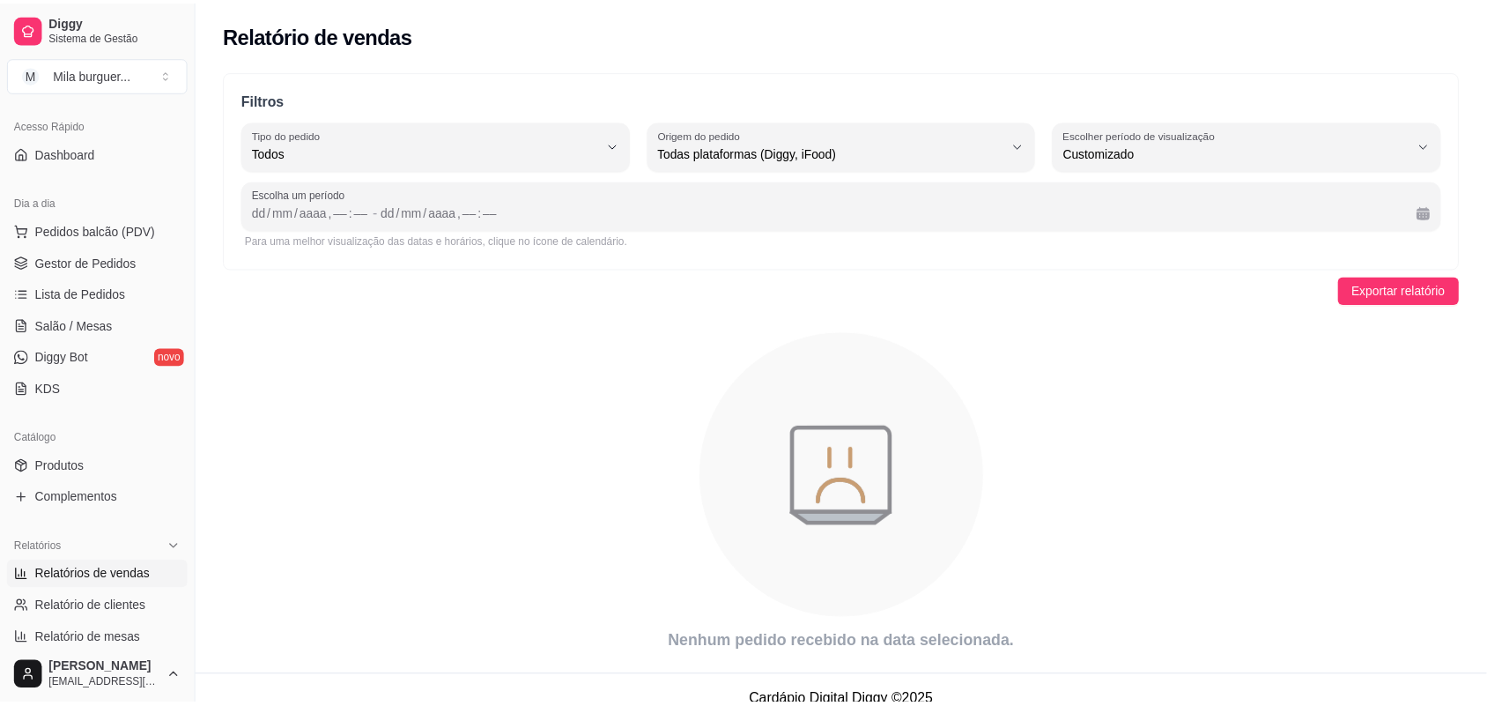
scroll to position [16, 0]
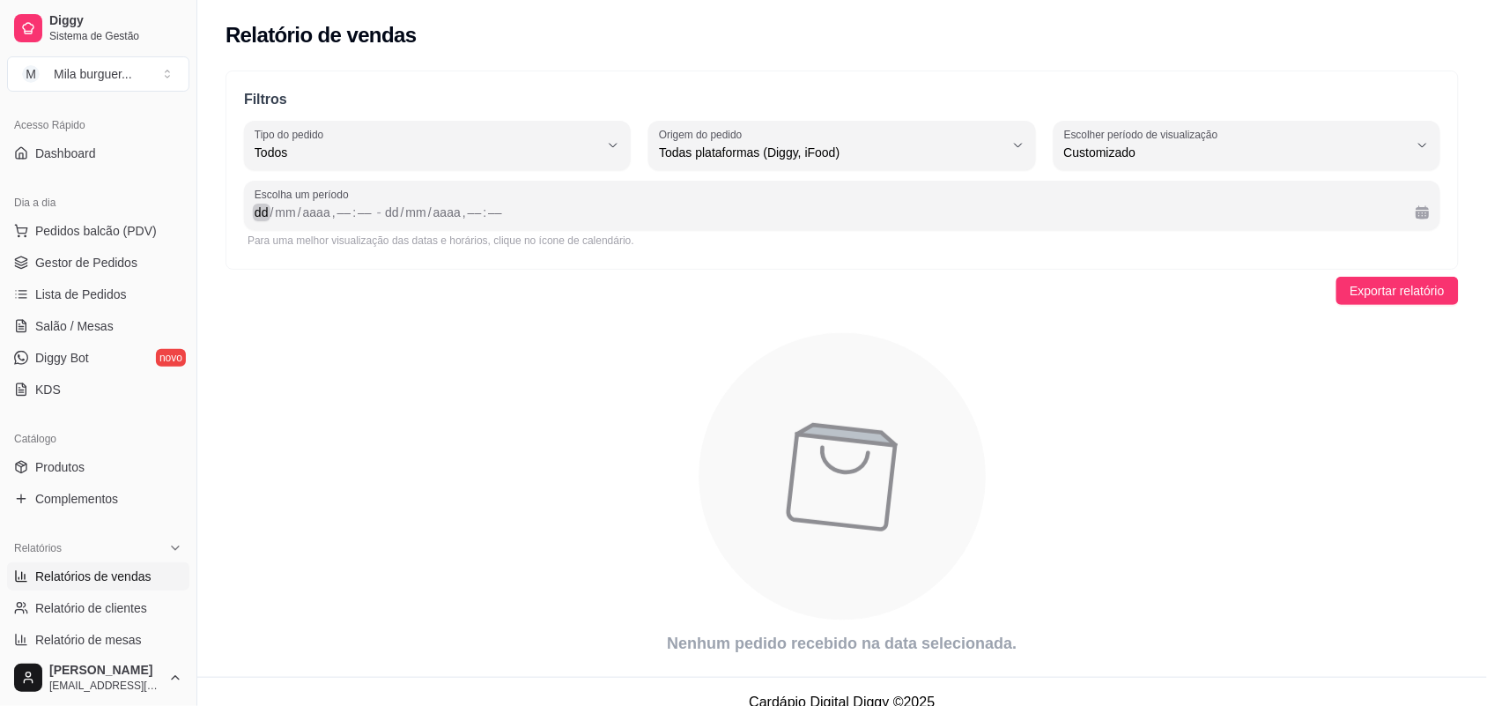
click at [267, 221] on div "dd / mm / aaaa , –– : ––" at bounding box center [314, 212] width 119 height 21
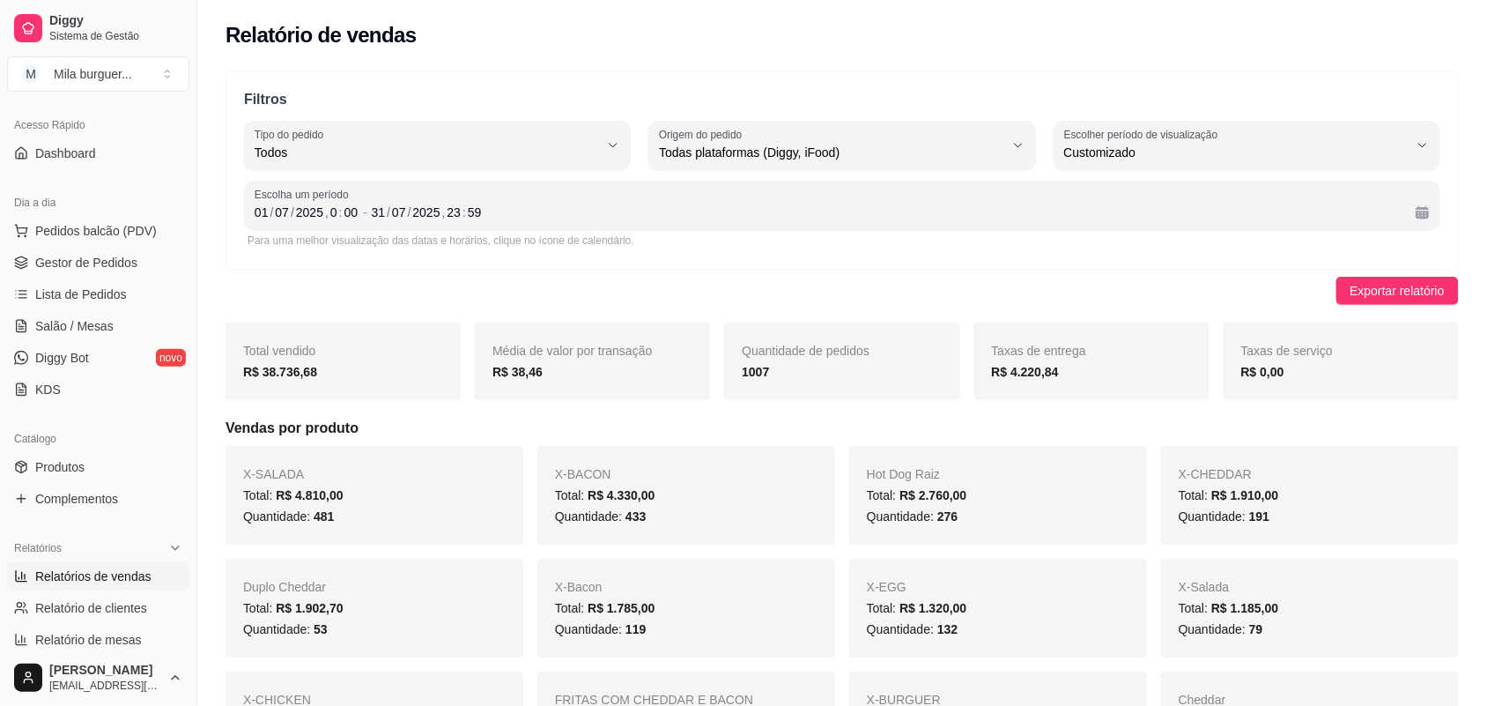
click at [701, 292] on div "Exportar relatório" at bounding box center [841, 291] width 1233 height 28
click at [90, 292] on span "Lista de Pedidos" at bounding box center [81, 294] width 92 height 18
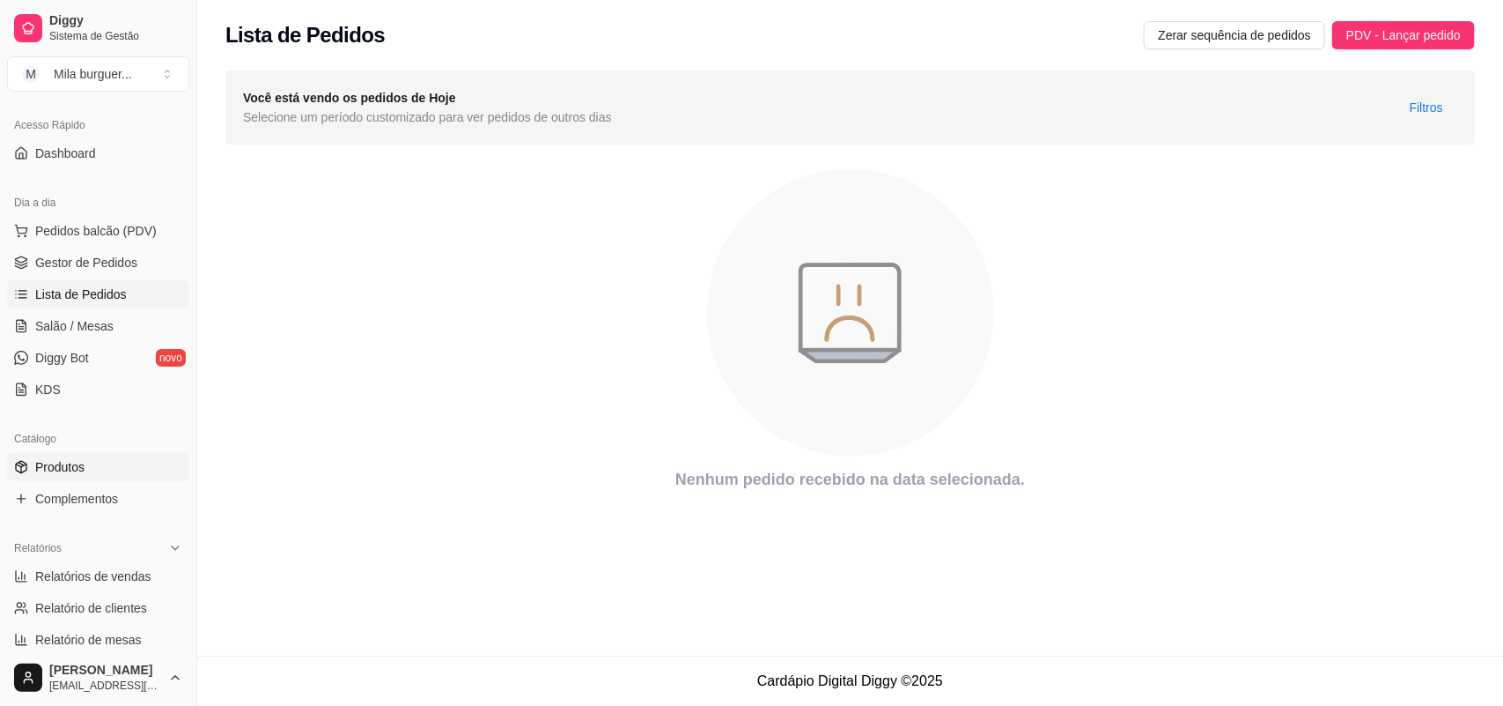
click at [82, 473] on span "Produtos" at bounding box center [59, 467] width 49 height 18
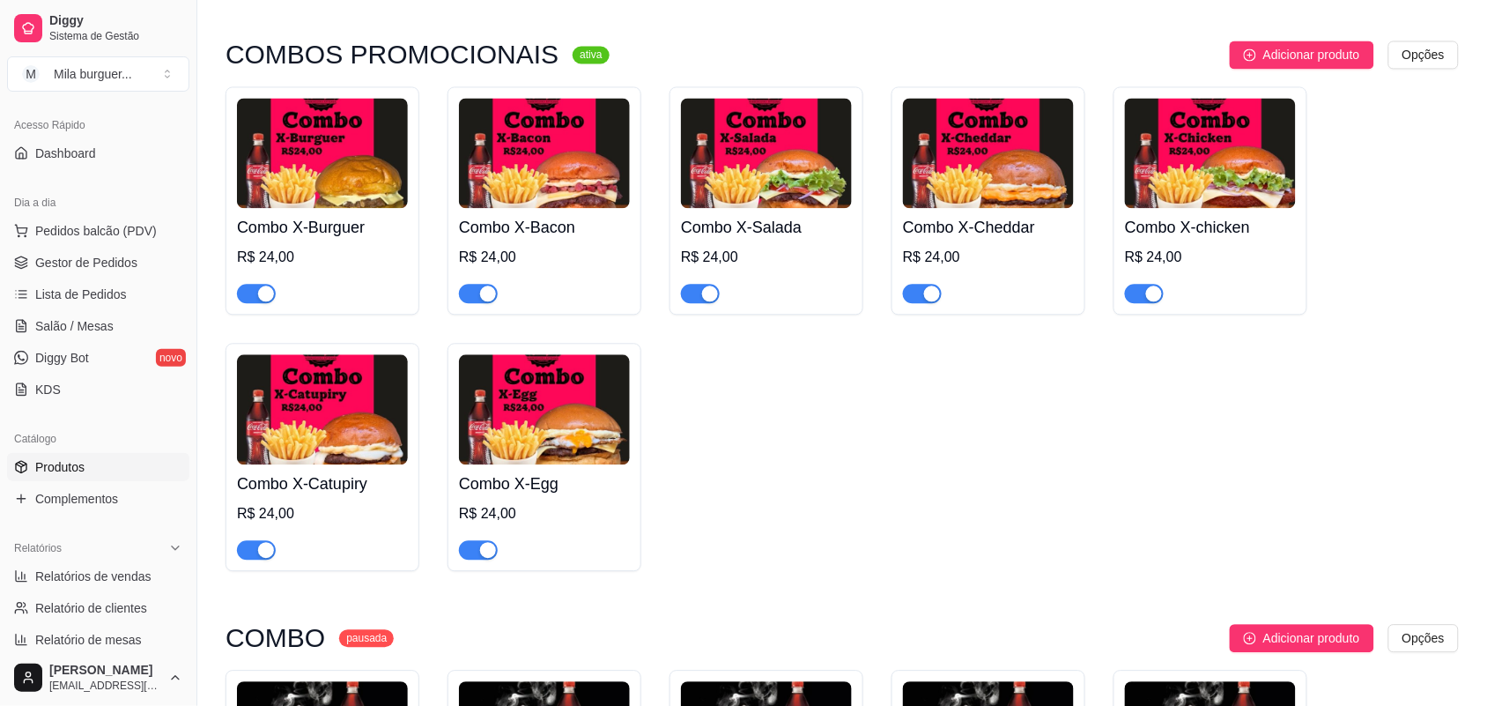
scroll to position [771, 0]
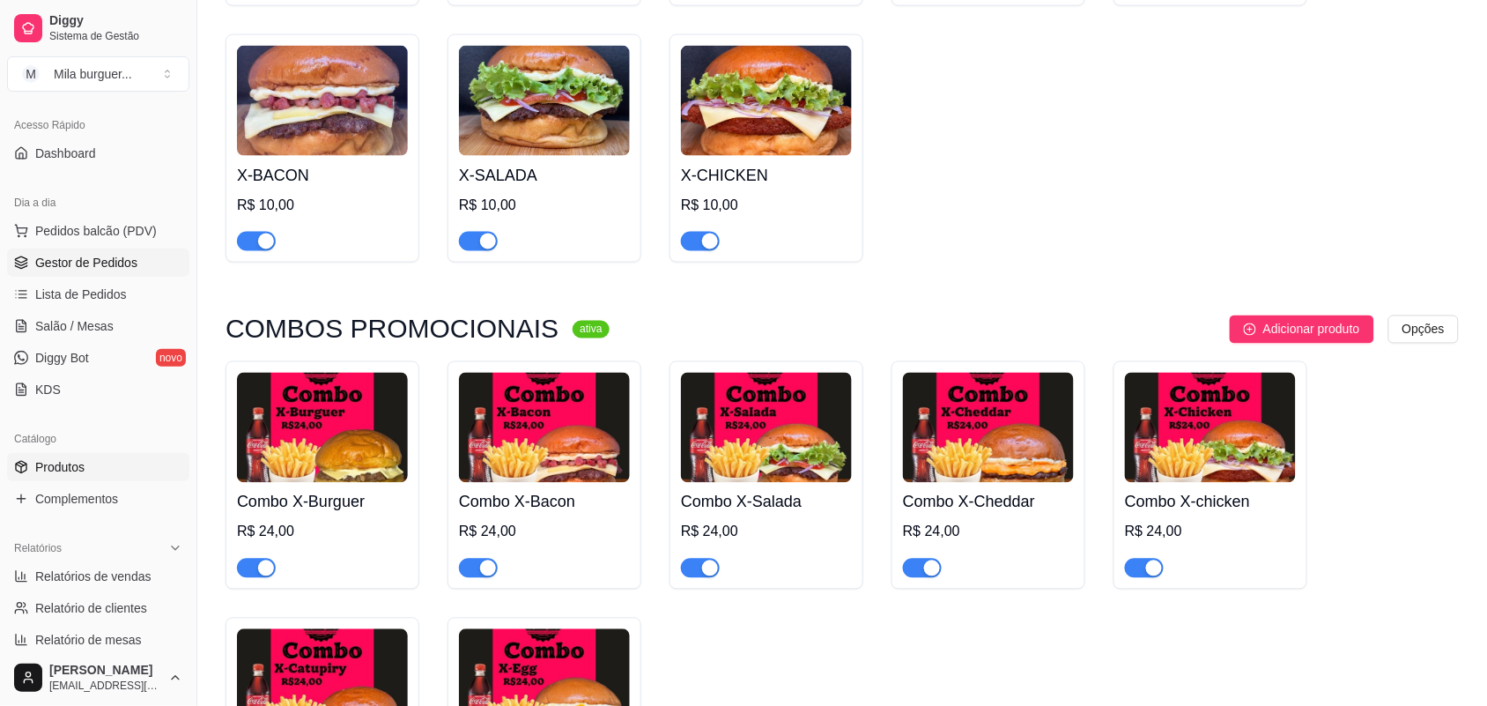
click at [107, 254] on span "Gestor de Pedidos" at bounding box center [86, 263] width 102 height 18
